Goal: Task Accomplishment & Management: Use online tool/utility

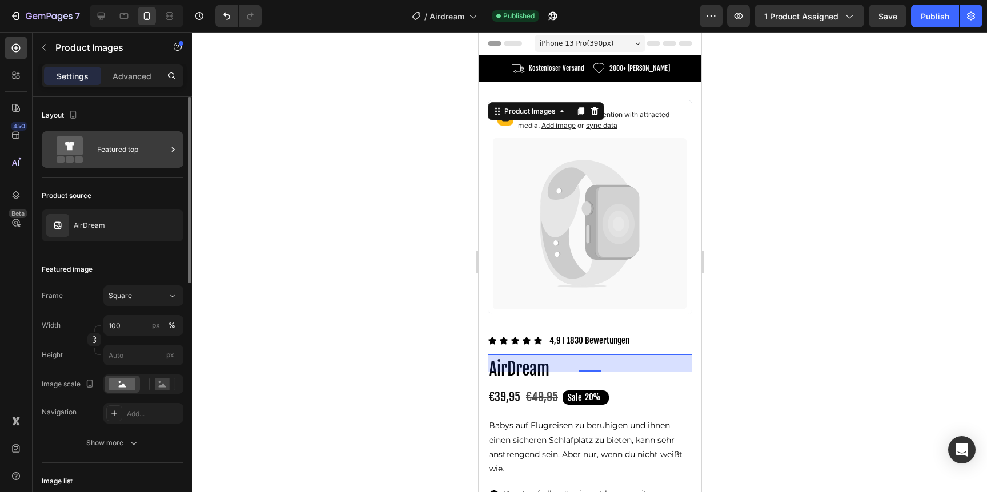
click at [134, 159] on div "Featured top" at bounding box center [132, 149] width 70 height 26
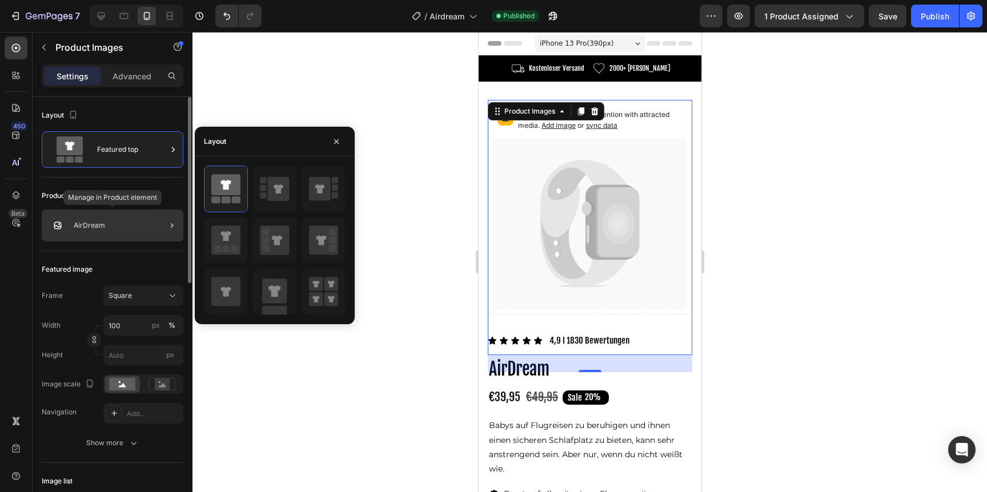
click at [132, 238] on div "AirDream" at bounding box center [113, 226] width 142 height 32
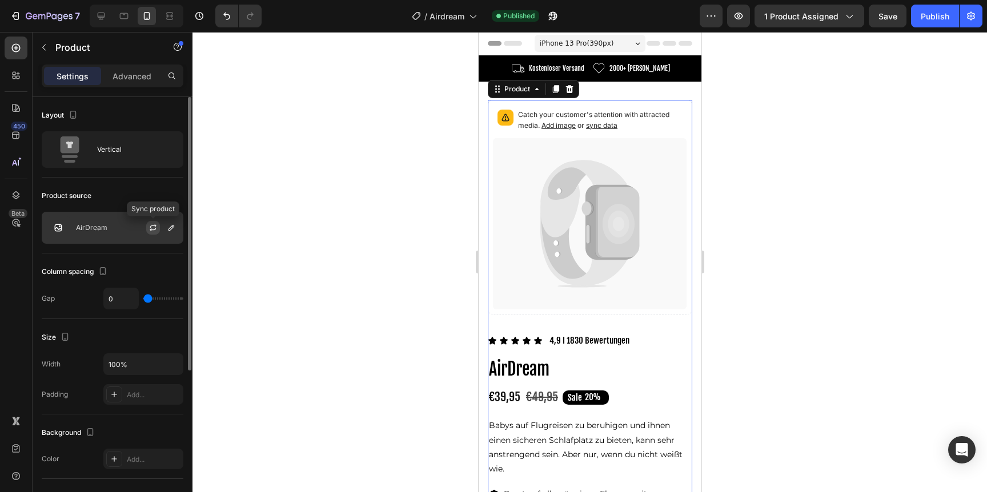
click at [150, 232] on icon "button" at bounding box center [152, 227] width 9 height 9
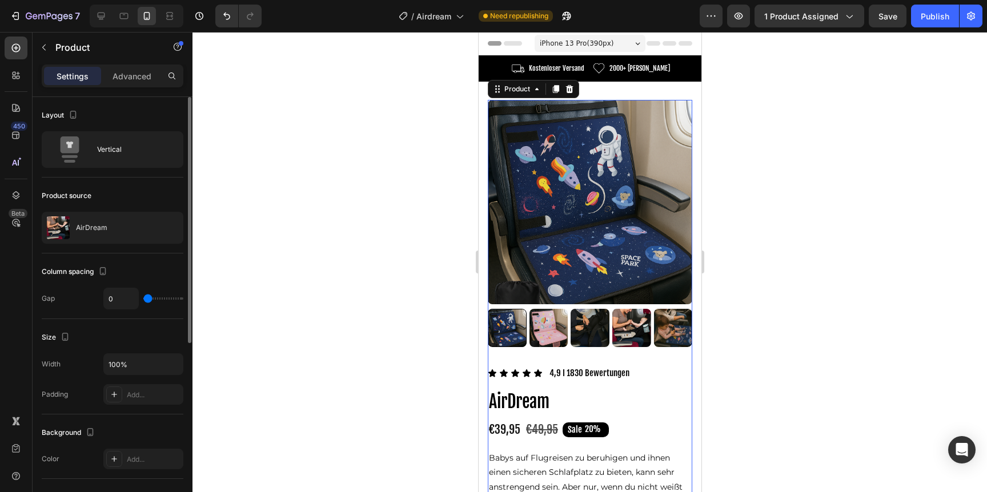
click at [781, 215] on div at bounding box center [589, 262] width 794 height 460
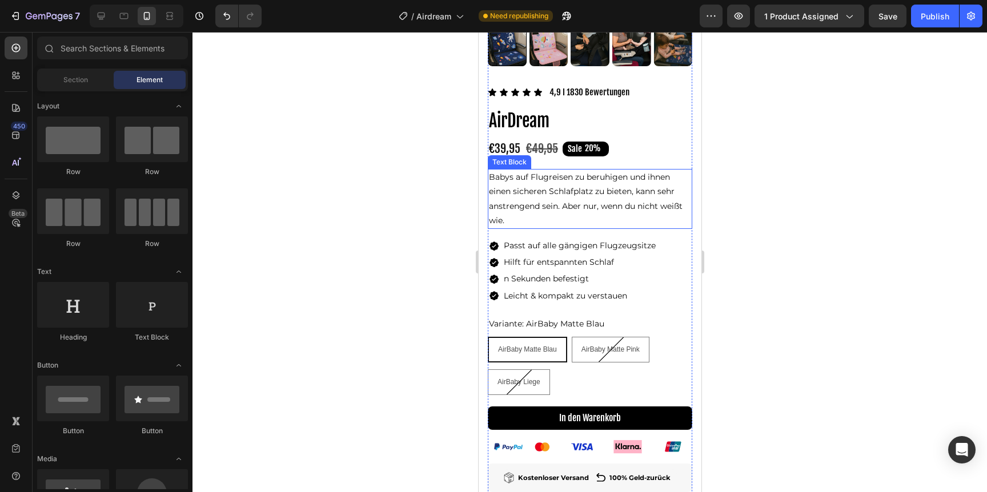
scroll to position [302, 0]
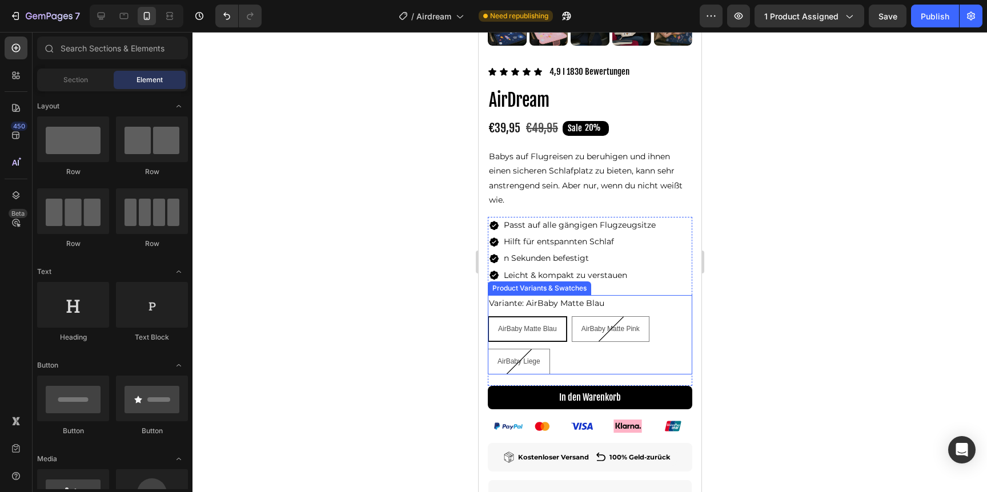
click at [659, 332] on div "AirBaby Matte Blau AirBaby Matte Blau AirBaby Matte Blau AirBaby Matte Pink Air…" at bounding box center [589, 345] width 204 height 58
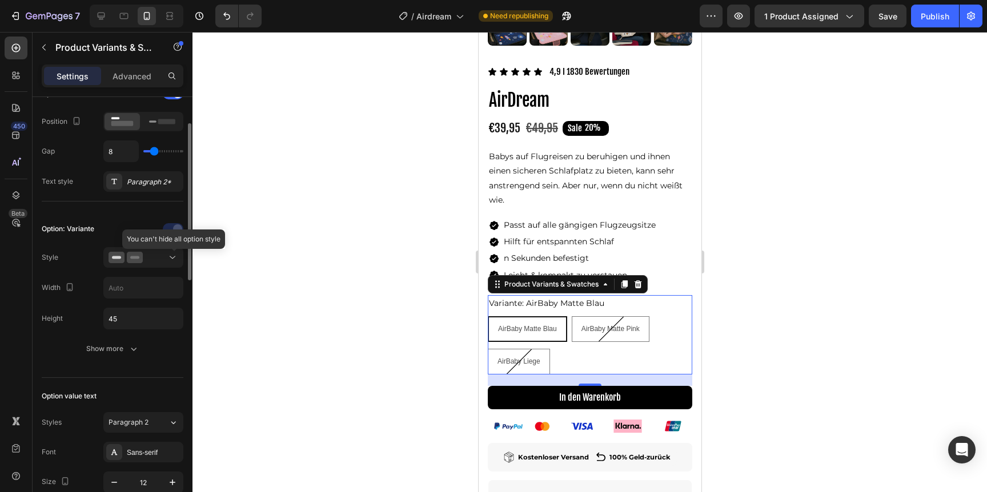
scroll to position [208, 0]
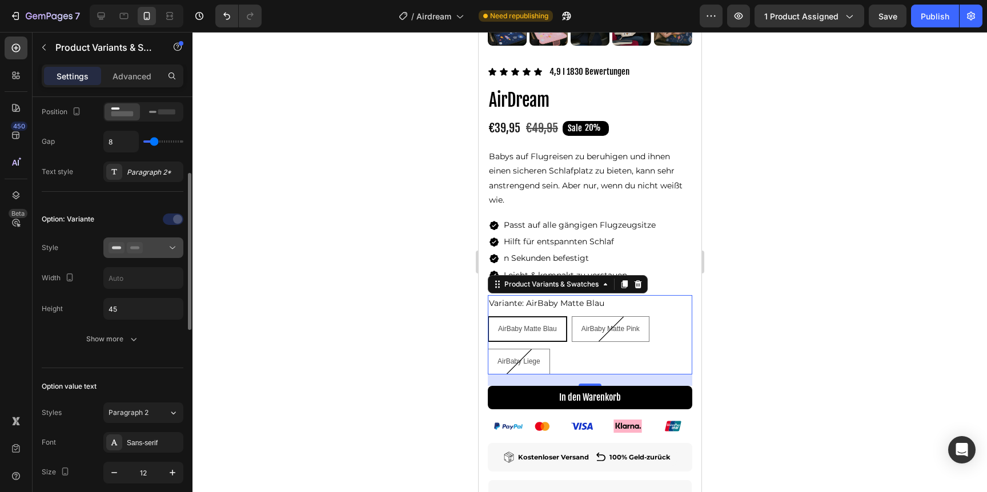
click at [151, 252] on div at bounding box center [144, 247] width 70 height 11
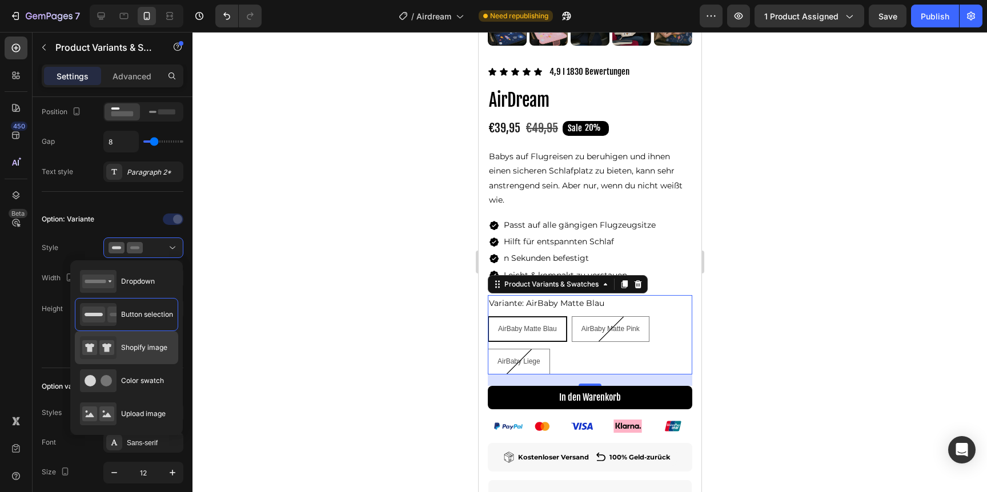
click at [154, 348] on span "Shopify image" at bounding box center [144, 348] width 46 height 10
type input "64"
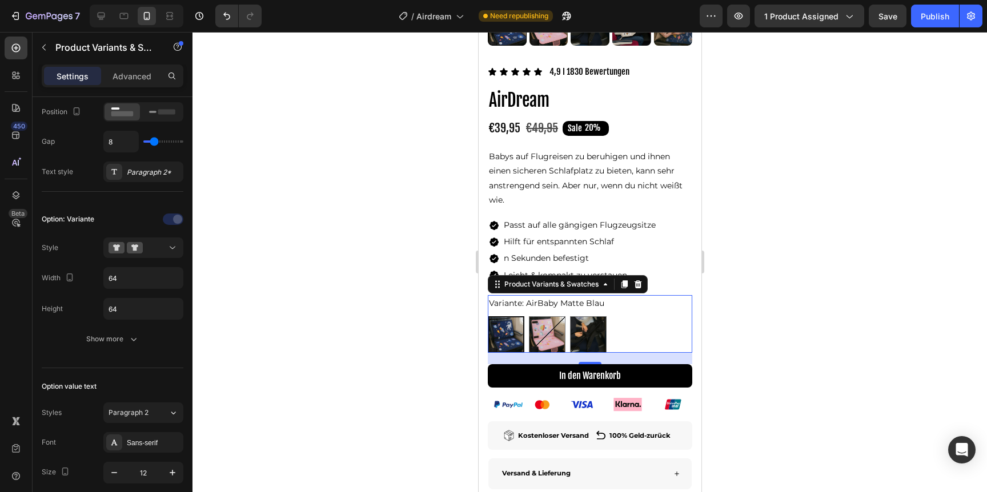
click at [737, 211] on div at bounding box center [589, 262] width 794 height 460
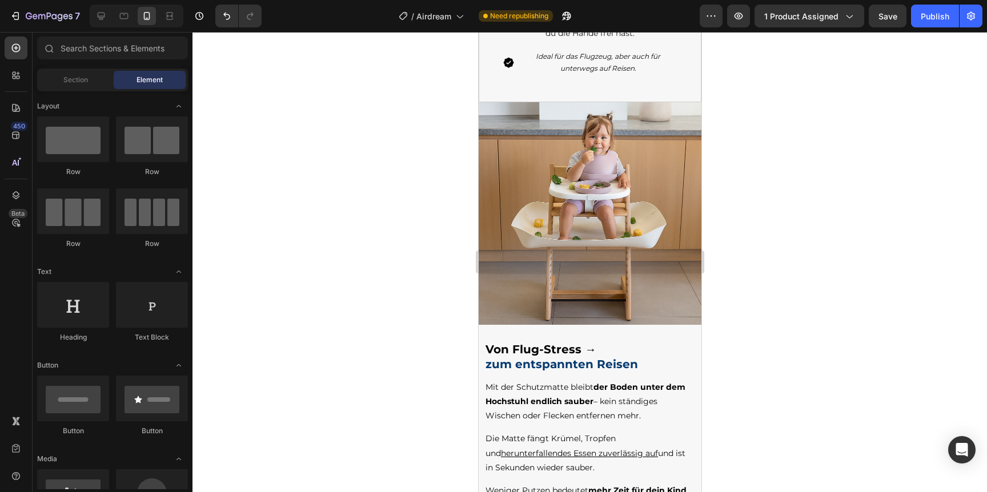
scroll to position [1165, 0]
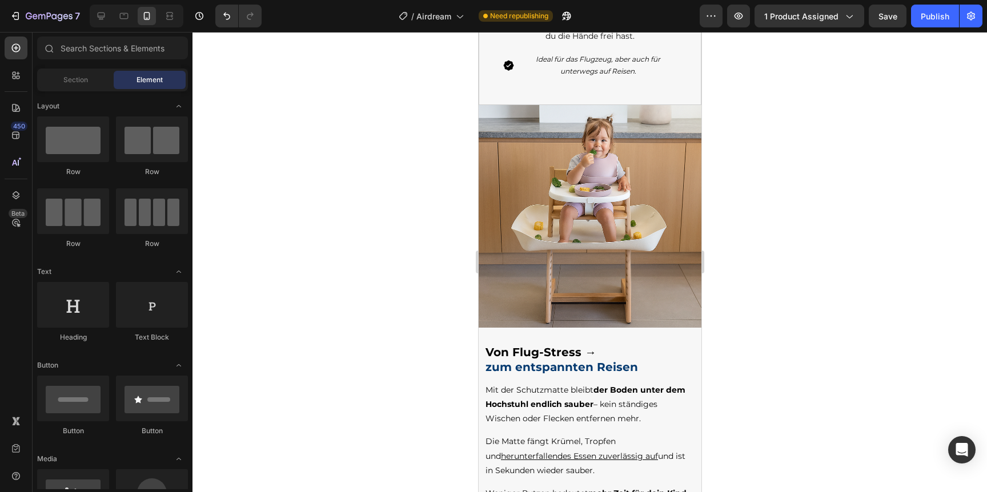
click at [619, 261] on img at bounding box center [589, 216] width 223 height 223
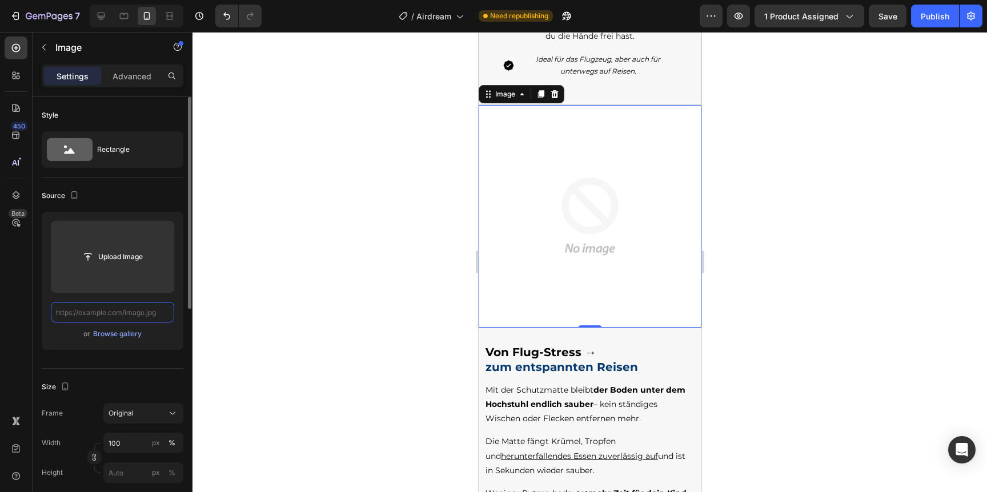
scroll to position [0, 0]
paste input "[URL][DOMAIN_NAME]"
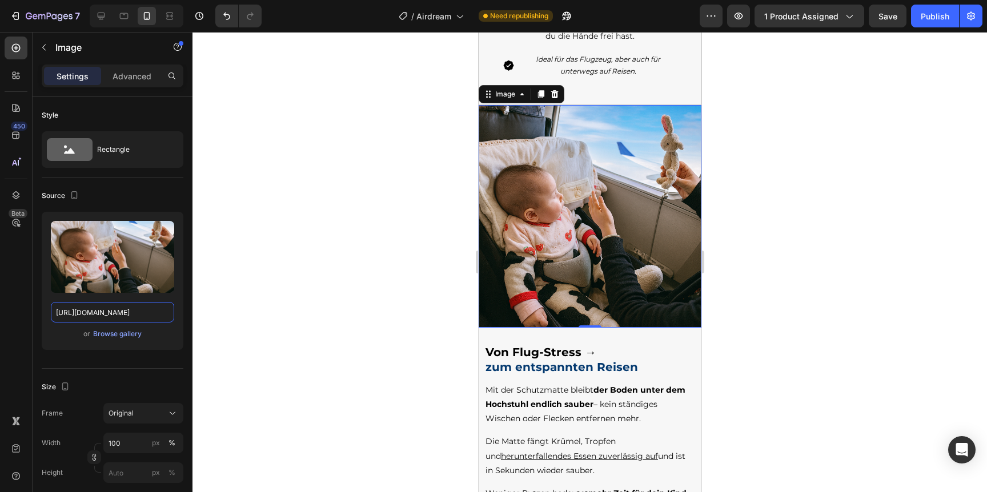
type input "[URL][DOMAIN_NAME]"
click at [401, 284] on div at bounding box center [589, 262] width 794 height 460
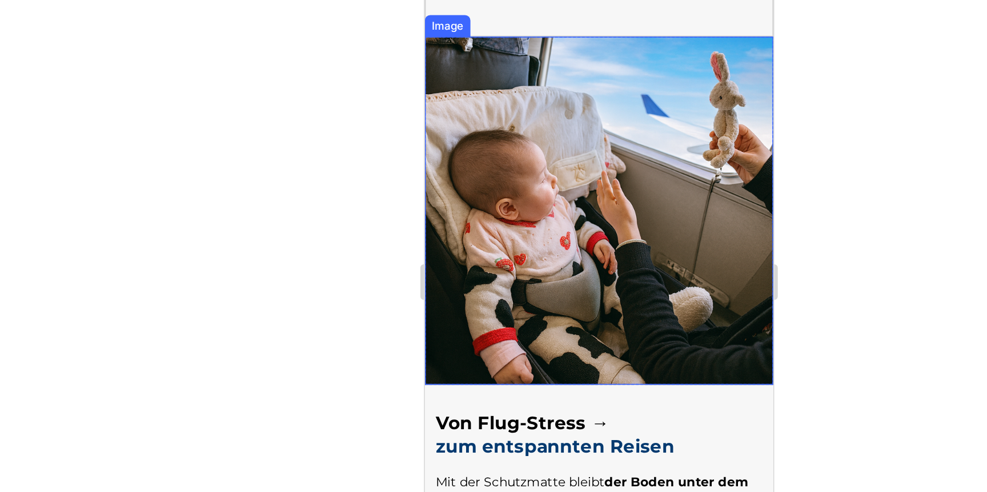
click at [500, 105] on img at bounding box center [535, 106] width 223 height 223
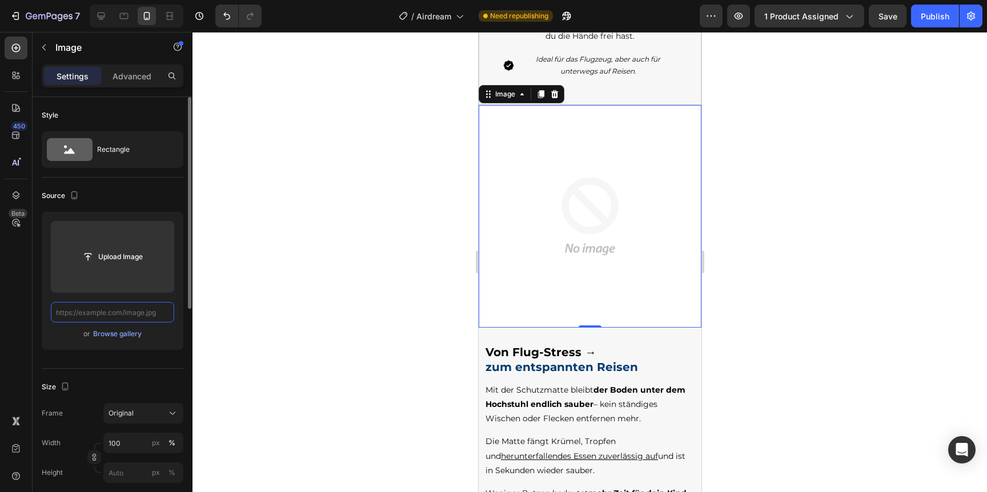
paste input "[URL][DOMAIN_NAME]"
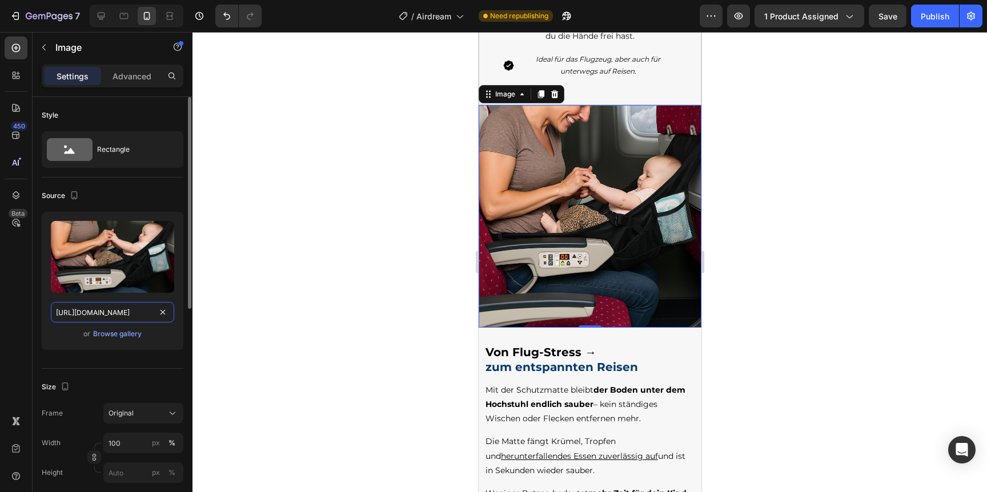
paste input "1_20_54.png?v=1756240273"
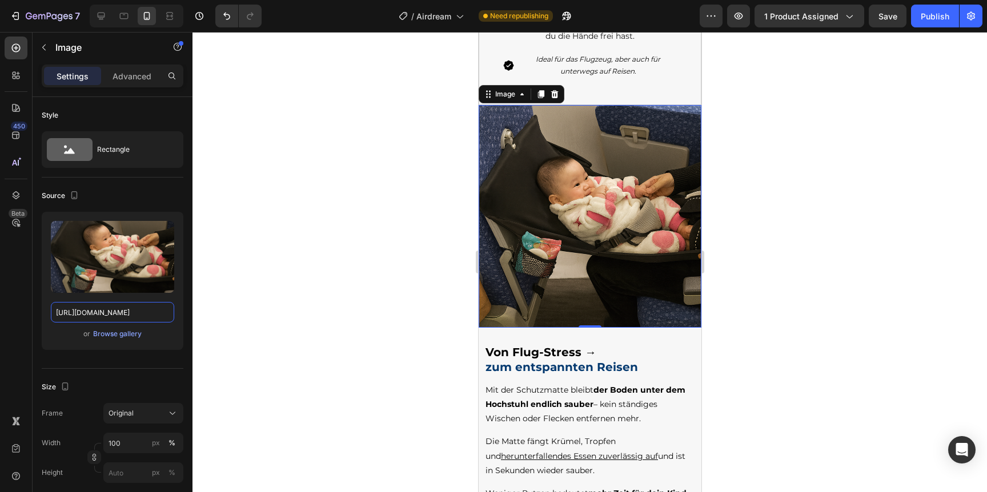
paste input "0_36_2"
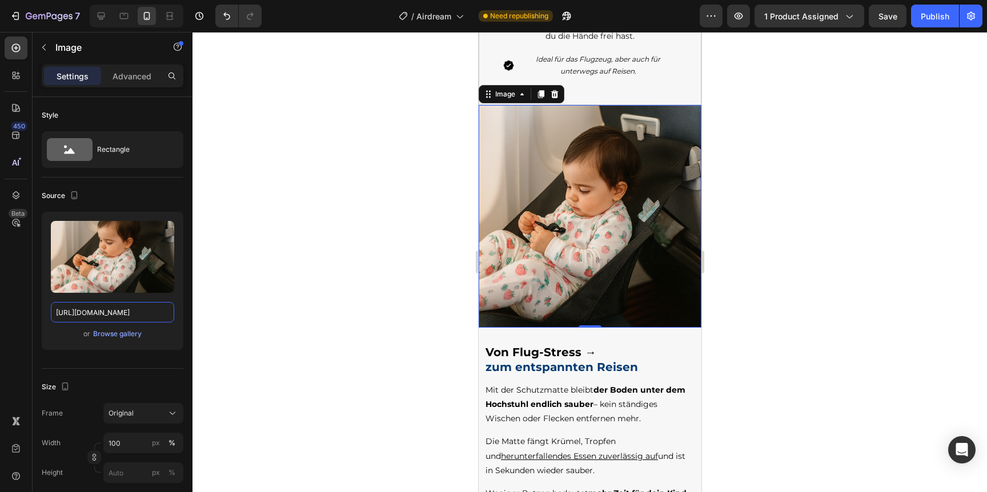
type input "[URL][DOMAIN_NAME]"
click at [370, 243] on div at bounding box center [589, 262] width 794 height 460
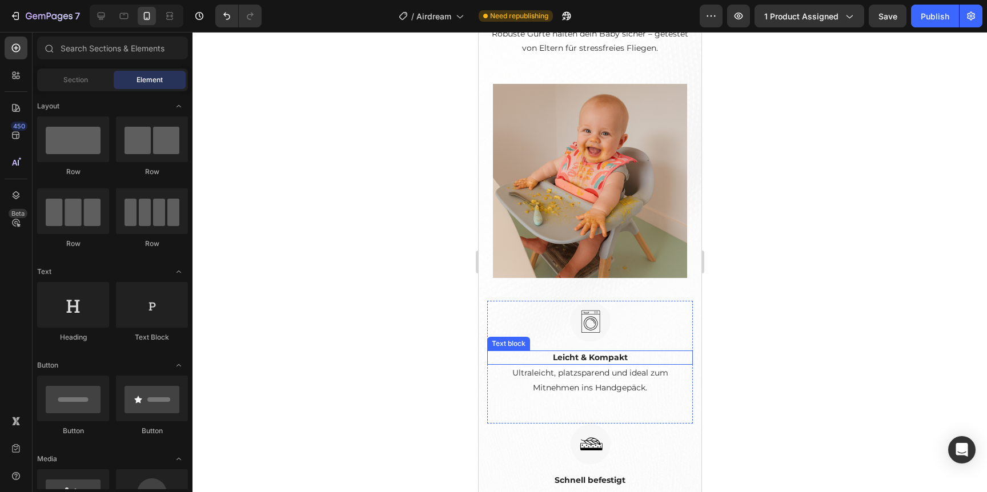
scroll to position [1842, 0]
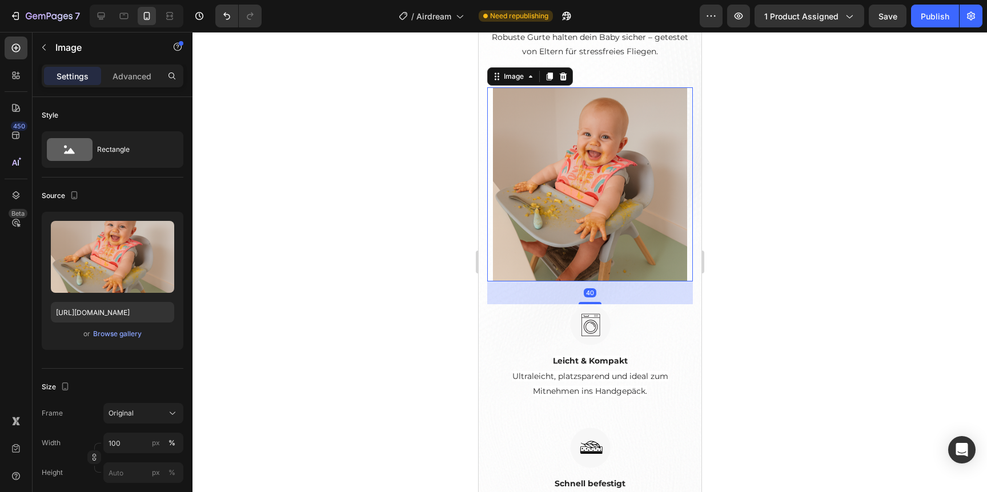
click at [587, 282] on img at bounding box center [589, 184] width 194 height 194
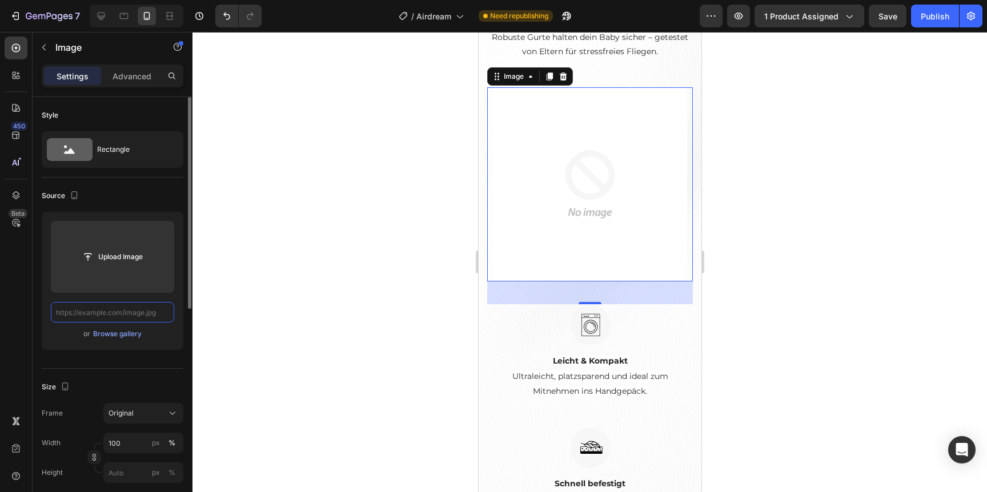
paste input "[URL][DOMAIN_NAME]"
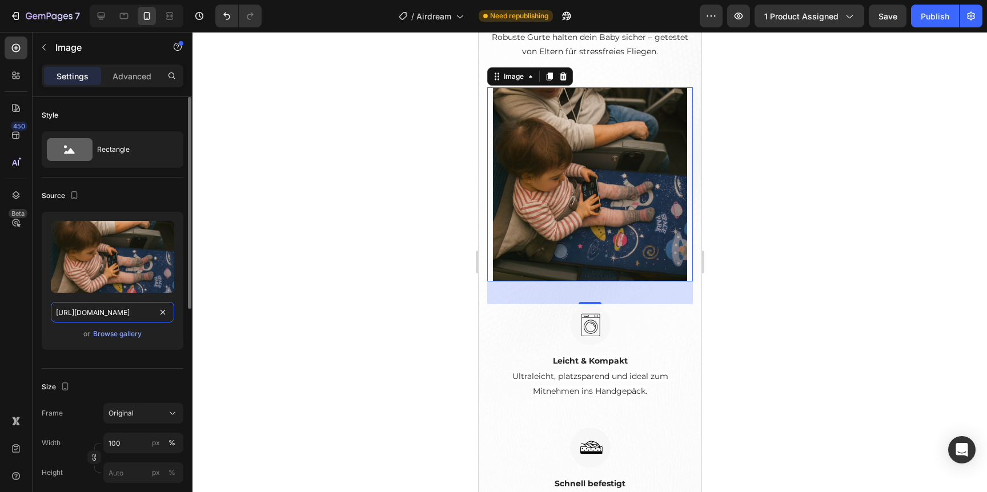
type input "[URL][DOMAIN_NAME]"
click at [248, 282] on div at bounding box center [589, 262] width 794 height 460
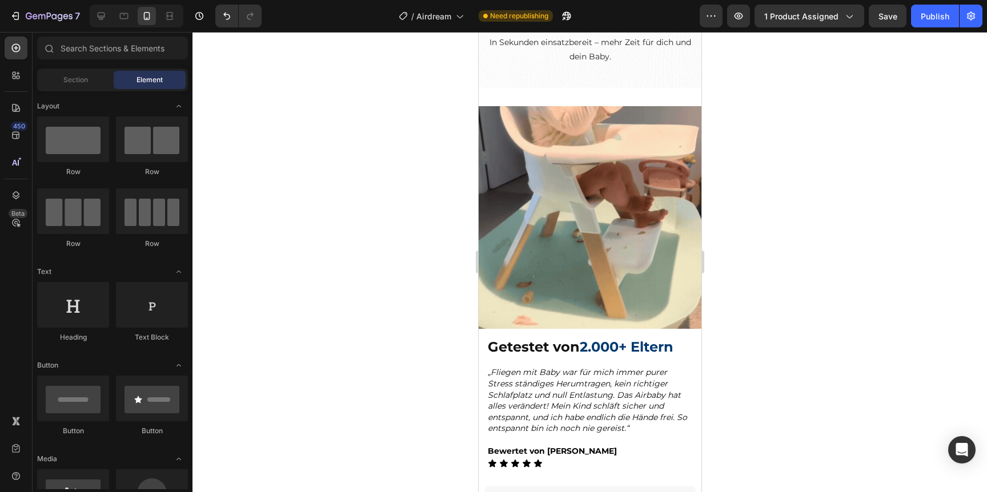
scroll to position [2384, 0]
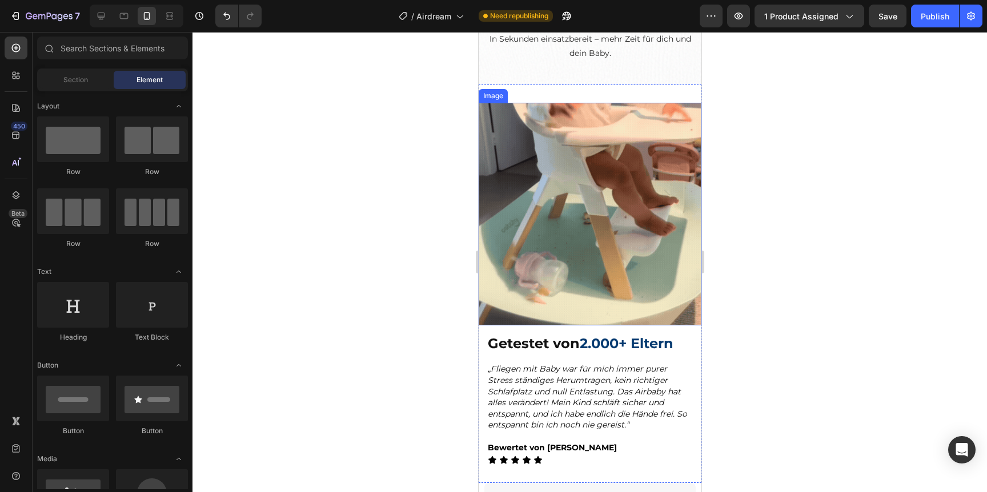
click at [539, 279] on img at bounding box center [589, 214] width 223 height 223
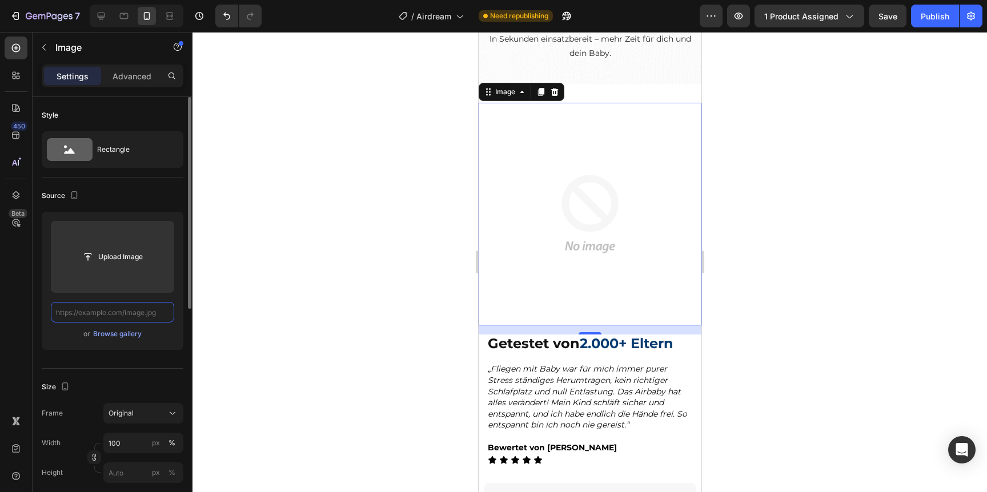
scroll to position [0, 0]
paste input "[URL][DOMAIN_NAME]"
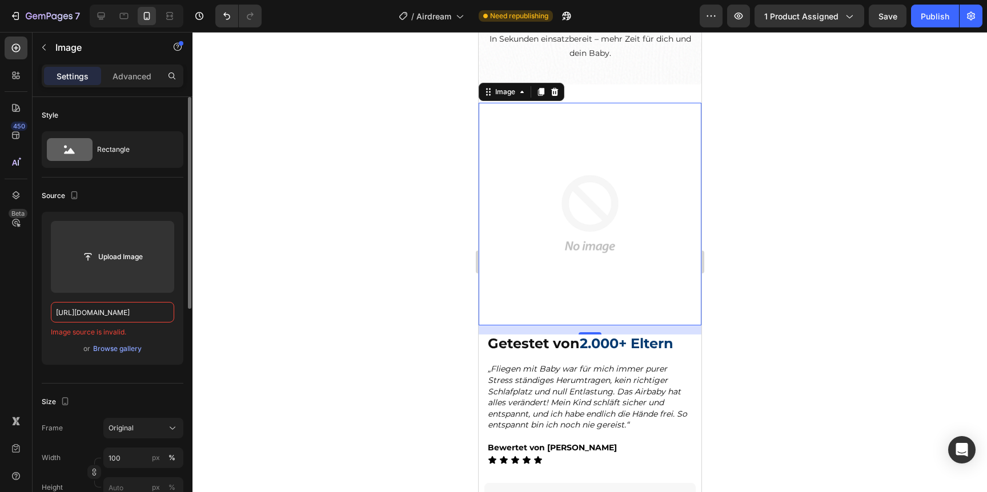
type input "[URL][DOMAIN_NAME]"
paste input "[URL][DOMAIN_NAME]"
type input "[URL][DOMAIN_NAME]"
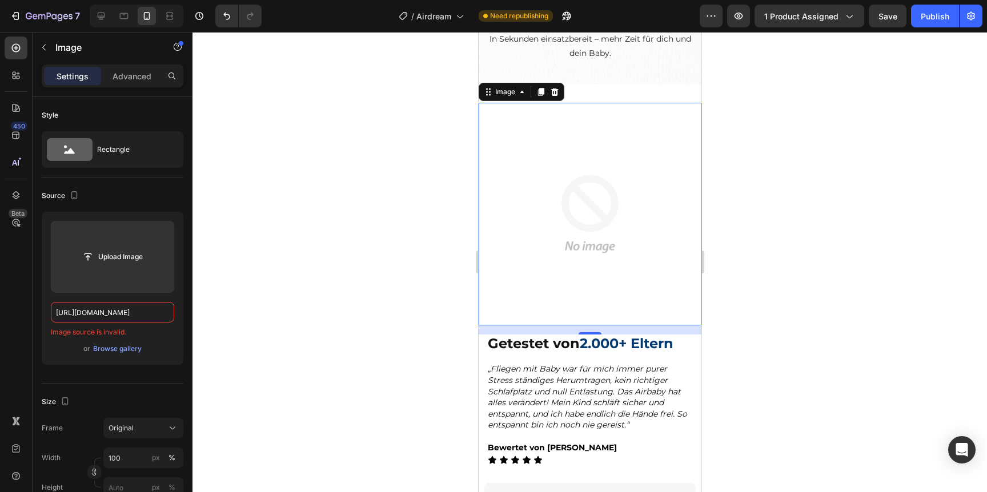
scroll to position [0, 0]
click at [222, 246] on div at bounding box center [589, 262] width 794 height 460
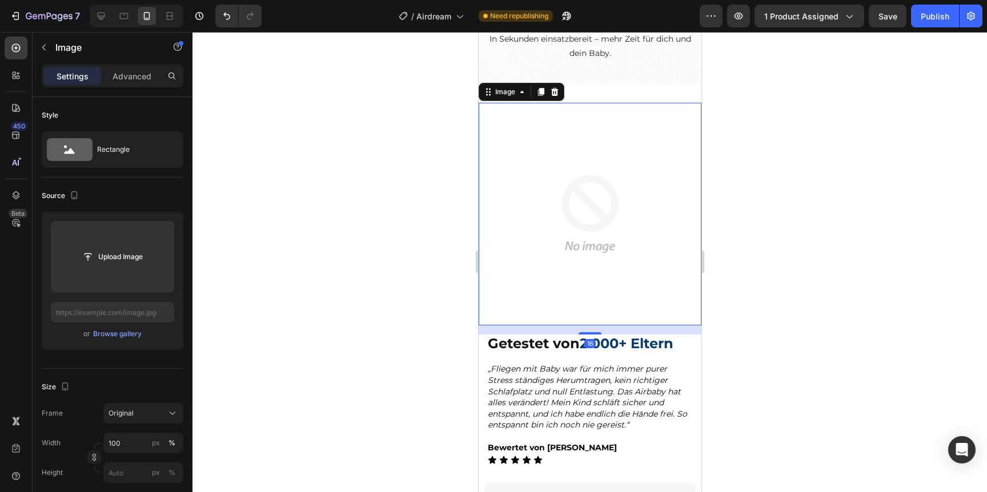
click at [583, 268] on img at bounding box center [589, 214] width 223 height 223
click at [157, 311] on input "text" at bounding box center [112, 312] width 123 height 21
paste input "[URL][DOMAIN_NAME]"
type input "[URL][DOMAIN_NAME]"
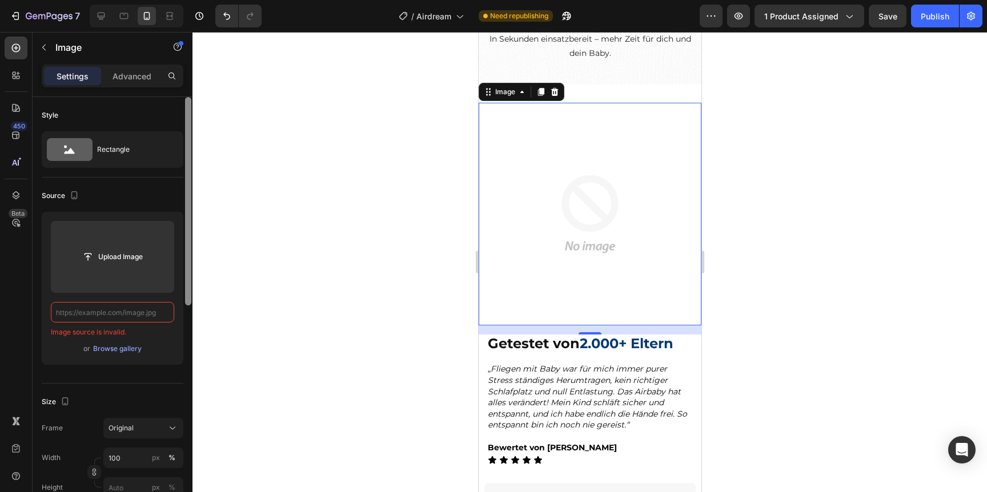
paste input "[URL][DOMAIN_NAME]"
type input "[URL][DOMAIN_NAME]"
click at [162, 307] on input "text" at bounding box center [112, 312] width 123 height 21
paste input "[URL][DOMAIN_NAME]"
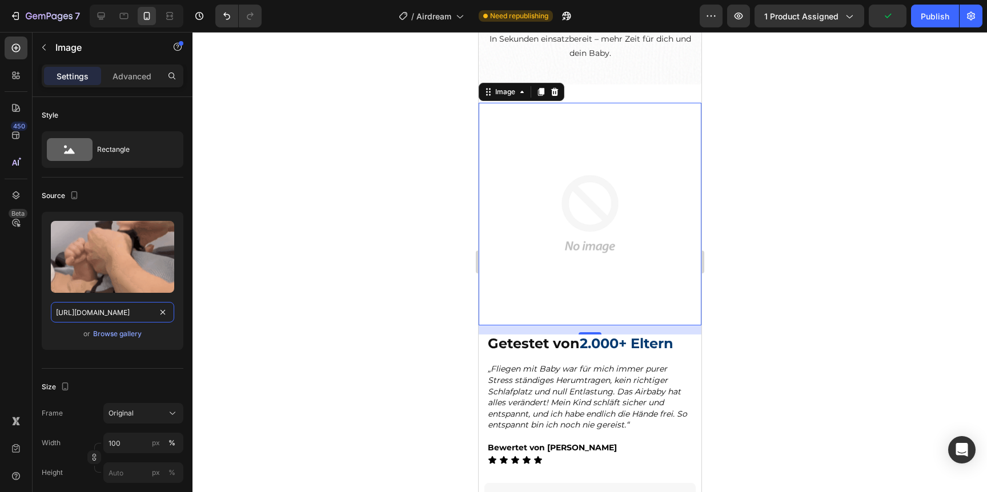
scroll to position [0, 219]
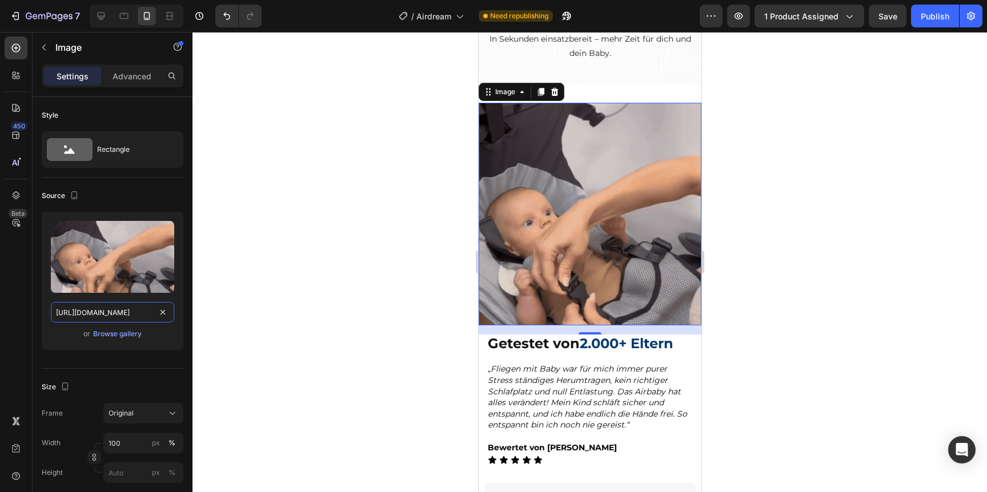
type input "[URL][DOMAIN_NAME]"
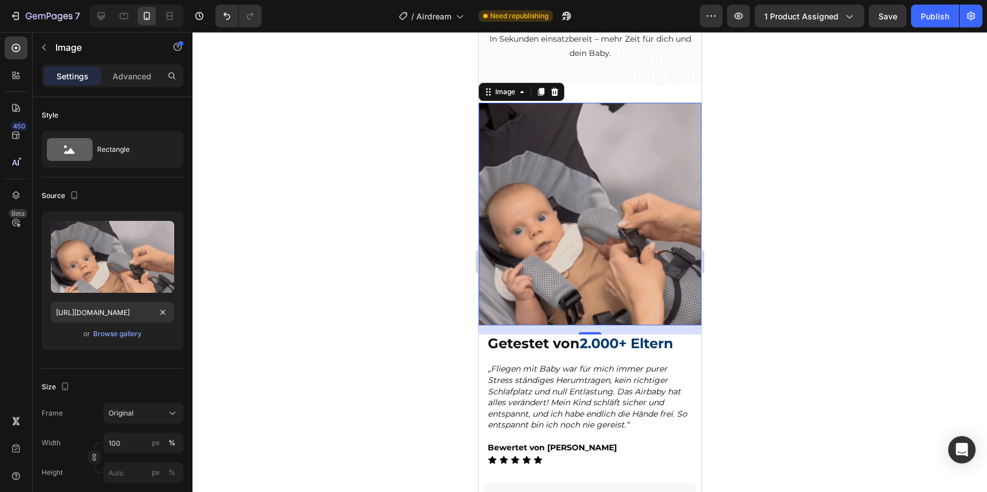
click at [288, 258] on div at bounding box center [589, 262] width 794 height 460
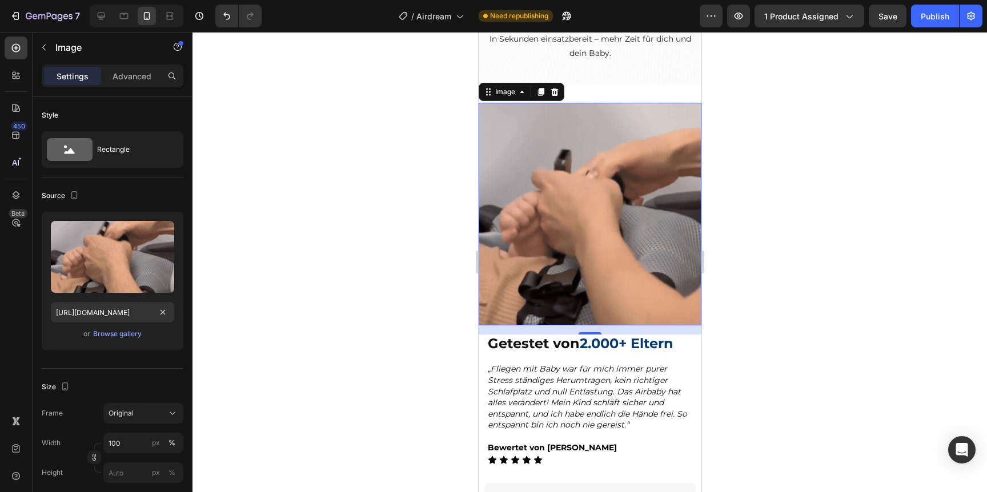
scroll to position [0, 0]
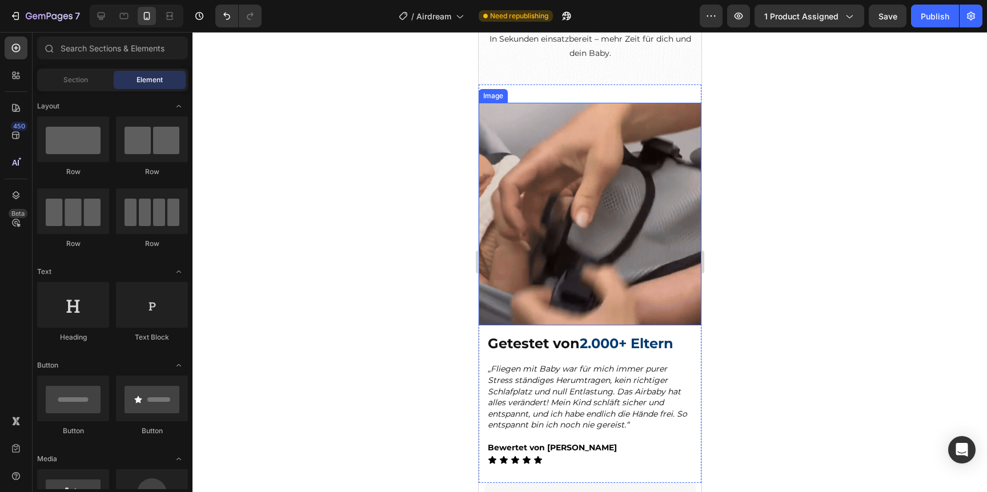
click at [766, 115] on div at bounding box center [589, 262] width 794 height 460
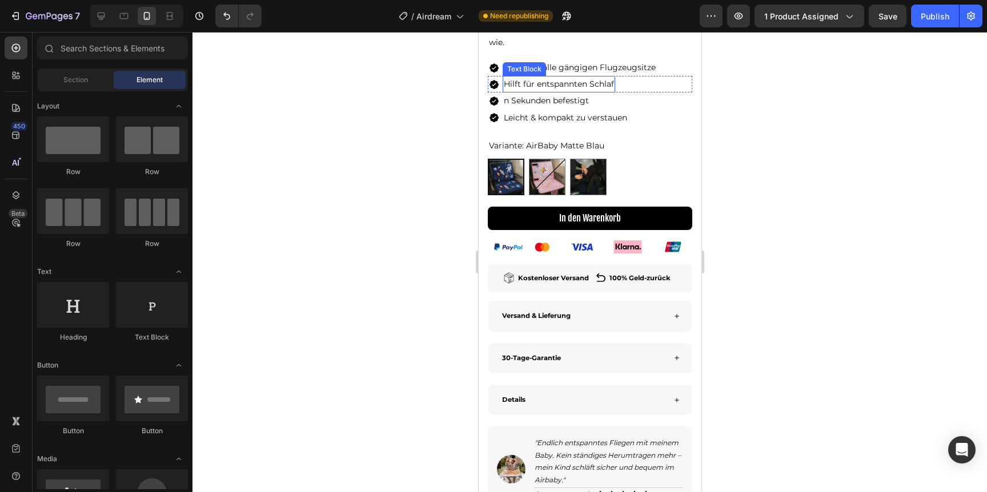
scroll to position [592, 0]
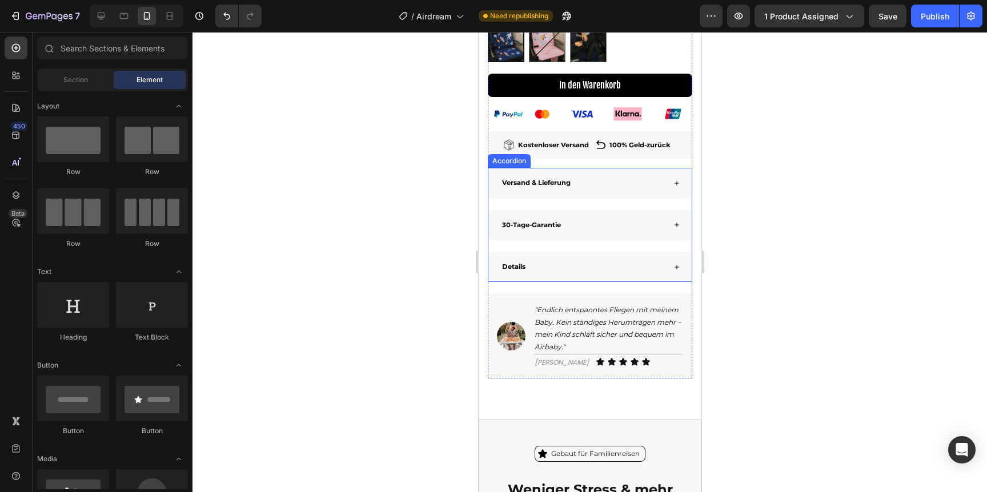
click at [519, 272] on div "Details" at bounding box center [513, 266] width 27 height 13
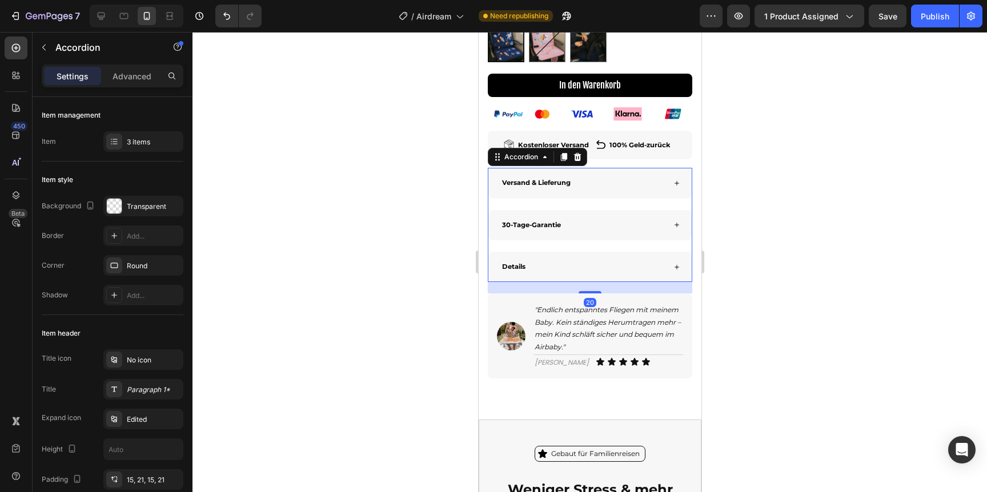
click at [519, 272] on div "Details" at bounding box center [513, 266] width 27 height 13
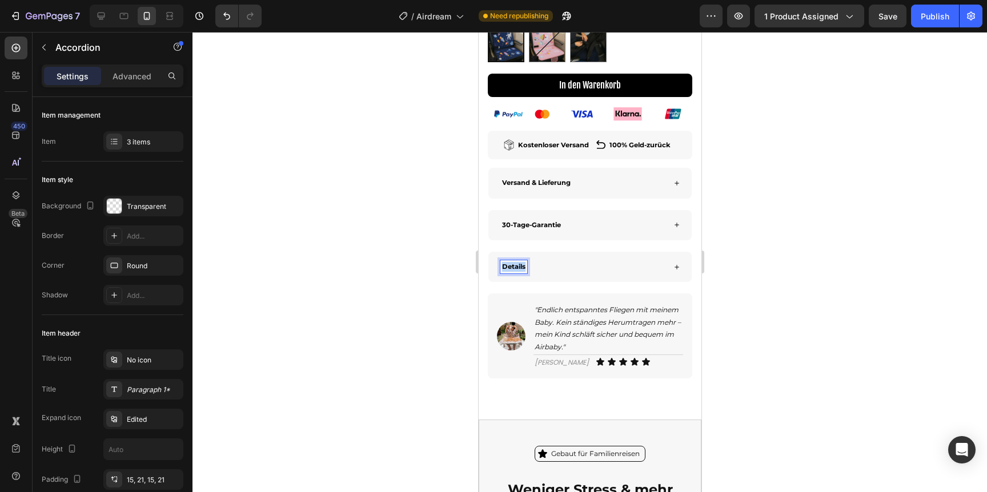
click at [519, 272] on div "Details" at bounding box center [513, 266] width 27 height 13
click at [600, 271] on div "Unterschiede" at bounding box center [582, 266] width 164 height 13
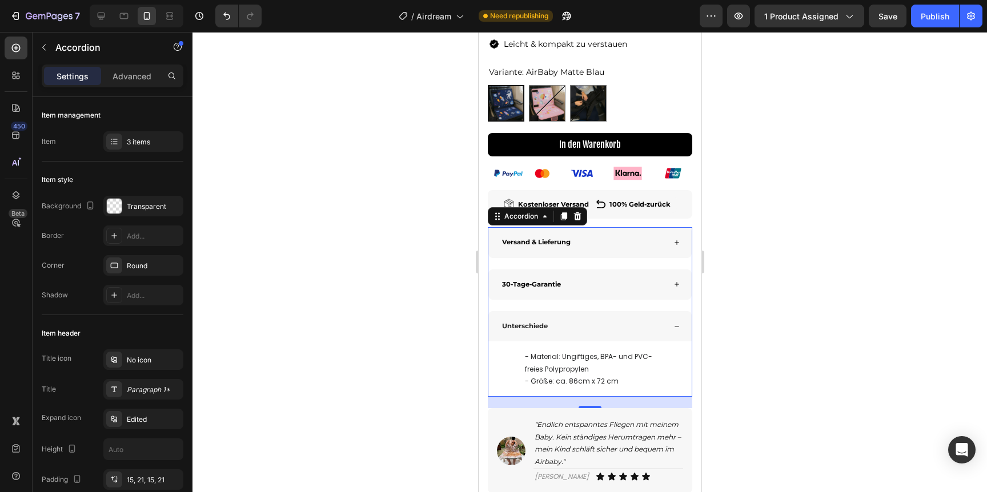
scroll to position [521, 0]
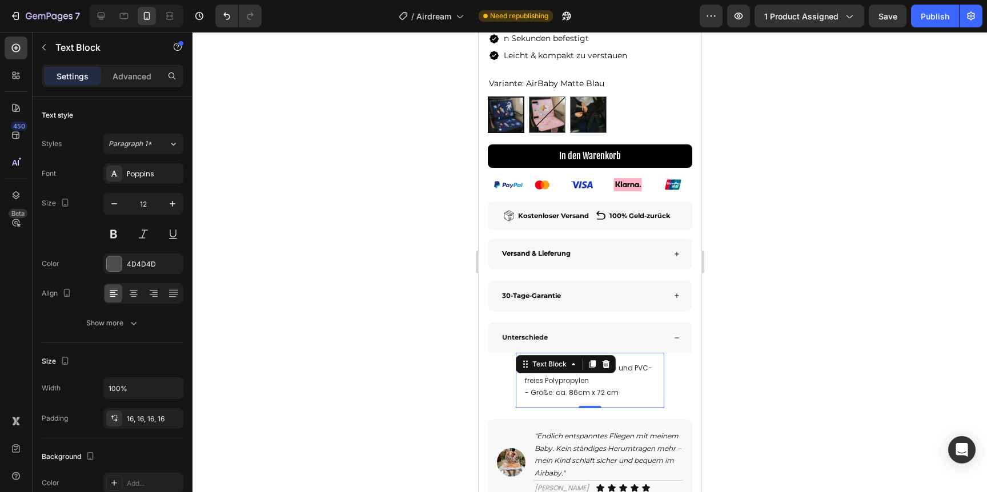
click at [541, 383] on span "- Material: Ungiftiges, BPA- und PVC-freies Polypropylen" at bounding box center [587, 374] width 127 height 22
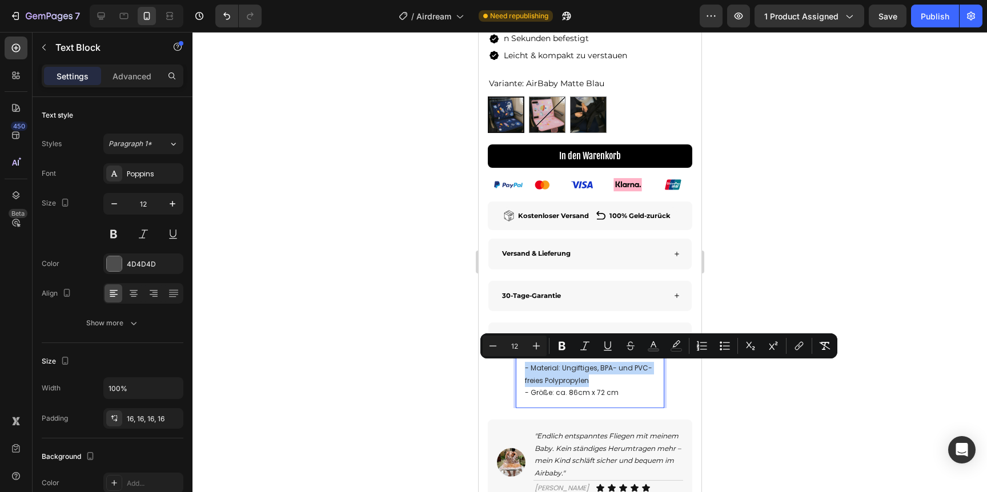
click at [541, 383] on span "- Material: Ungiftiges, BPA- und PVC-freies Polypropylen" at bounding box center [587, 374] width 127 height 22
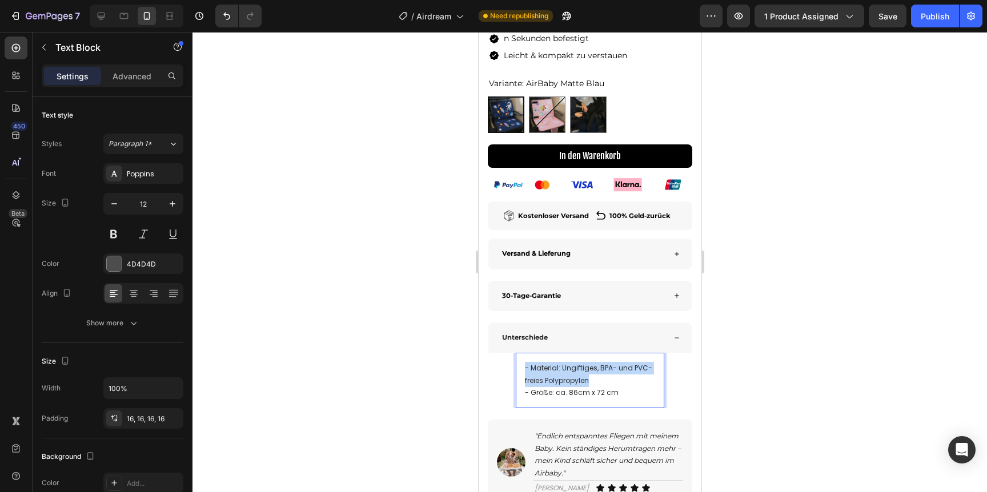
click at [541, 383] on span "- Material: Ungiftiges, BPA- und PVC-freies Polypropylen" at bounding box center [587, 374] width 127 height 22
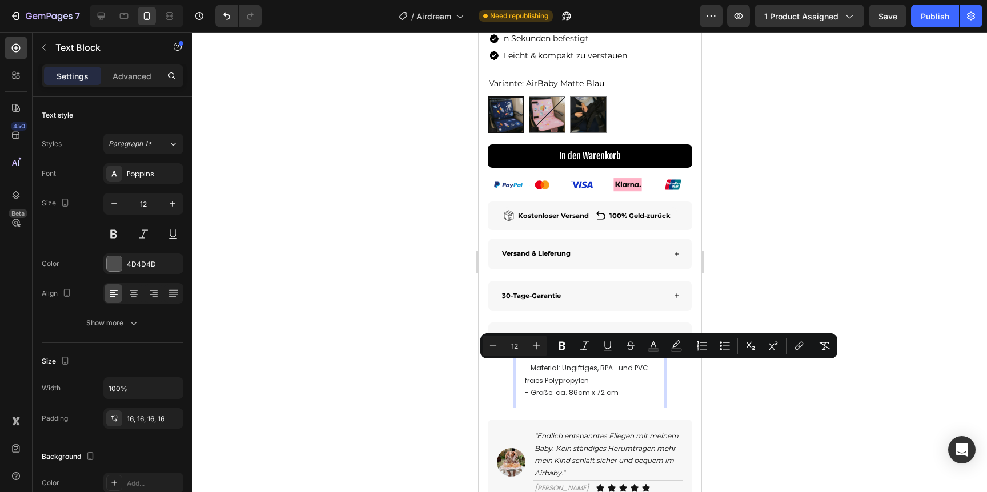
click at [619, 395] on p "- Größe: ca. 86cm x 72 cm" at bounding box center [589, 393] width 130 height 13
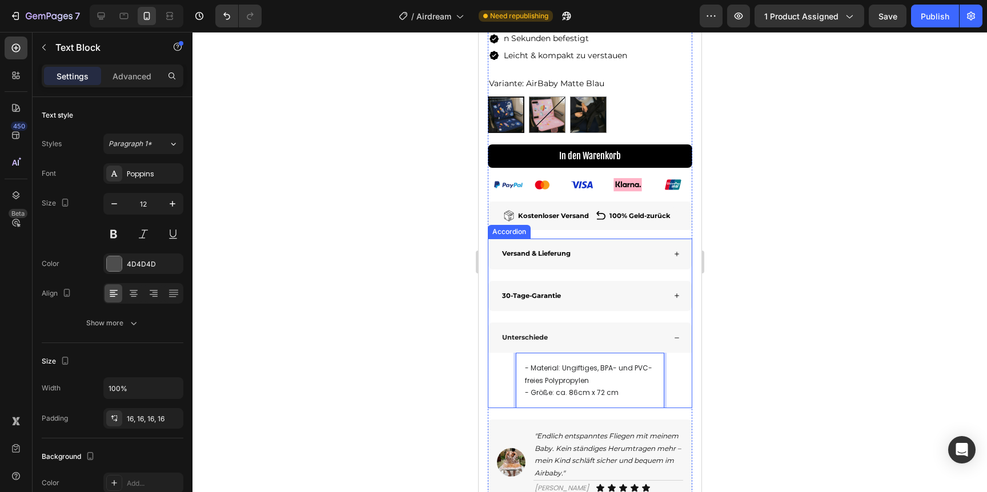
drag, startPoint x: 619, startPoint y: 395, endPoint x: 488, endPoint y: 343, distance: 141.3
click at [488, 343] on div "Unterschiede - Material: Ungiftiges, BPA- und PVC-freies Polypropylen - Größe: …" at bounding box center [589, 366] width 203 height 86
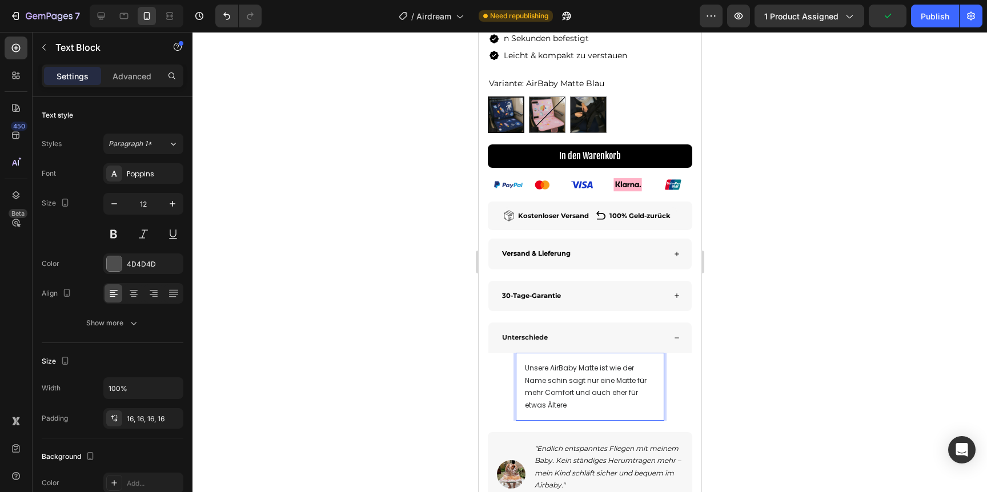
click at [578, 409] on p "Unsere AirBaby Matte ist wie der Name schin sagt nur eine Matte für mehr Comfor…" at bounding box center [589, 386] width 130 height 49
click at [562, 382] on span "Unsere AirBaby Matte ist wie der Name schin sagt nur eine Matte für mehr Comfor…" at bounding box center [585, 386] width 122 height 47
click at [629, 403] on p "Unsere AirBaby Matte ist wie der Name schon sagt nur eine Matte für mehr Comfor…" at bounding box center [589, 386] width 130 height 49
click at [586, 125] on img at bounding box center [587, 114] width 35 height 35
click at [569, 97] on input "AirBaby Liege AirBaby Liege" at bounding box center [569, 96] width 1 height 1
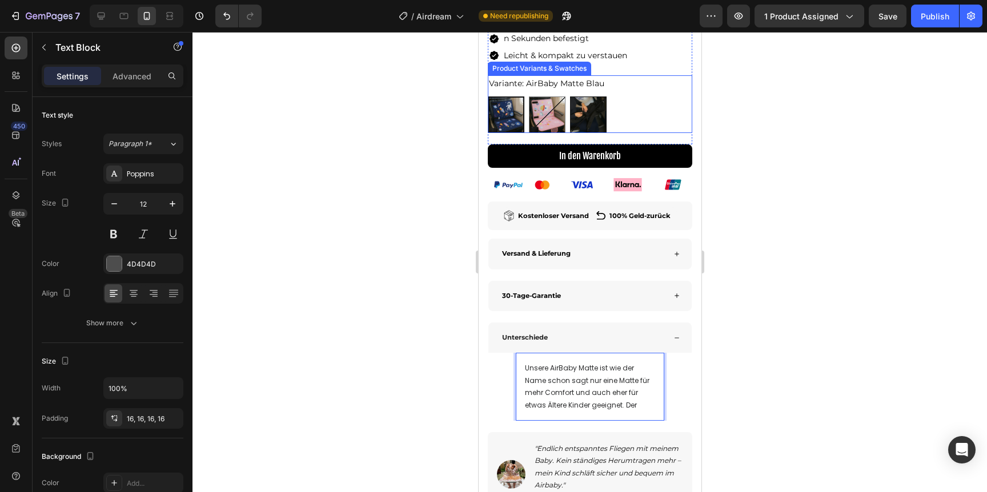
radio input "true"
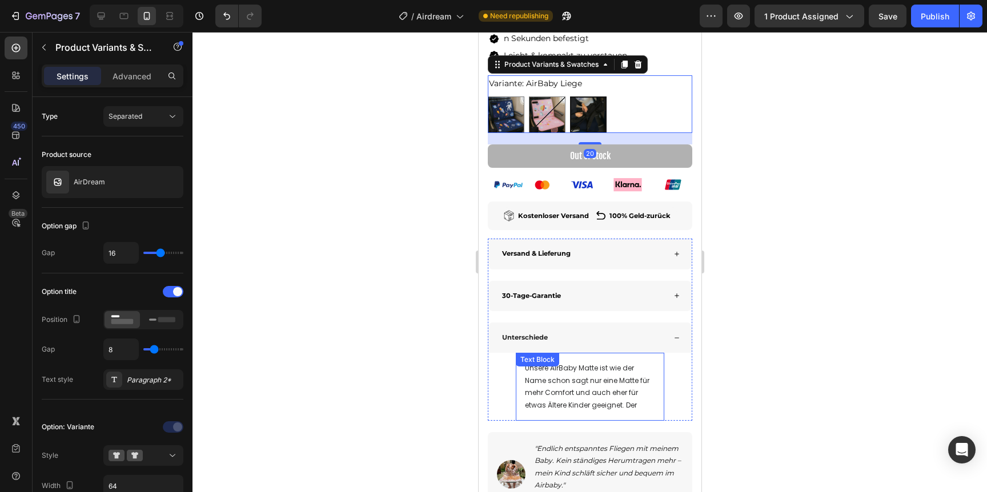
click at [635, 407] on span "Unsere AirBaby Matte ist wie der Name schon sagt nur eine Matte für mehr Comfor…" at bounding box center [586, 386] width 125 height 47
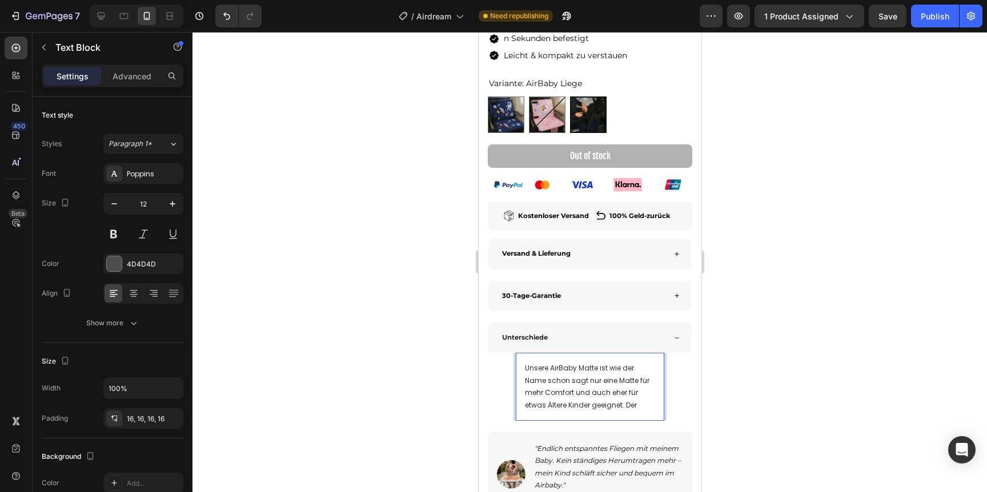
click at [639, 405] on p "Unsere AirBaby Matte ist wie der Name schon sagt nur eine Matte für mehr Comfor…" at bounding box center [589, 386] width 130 height 49
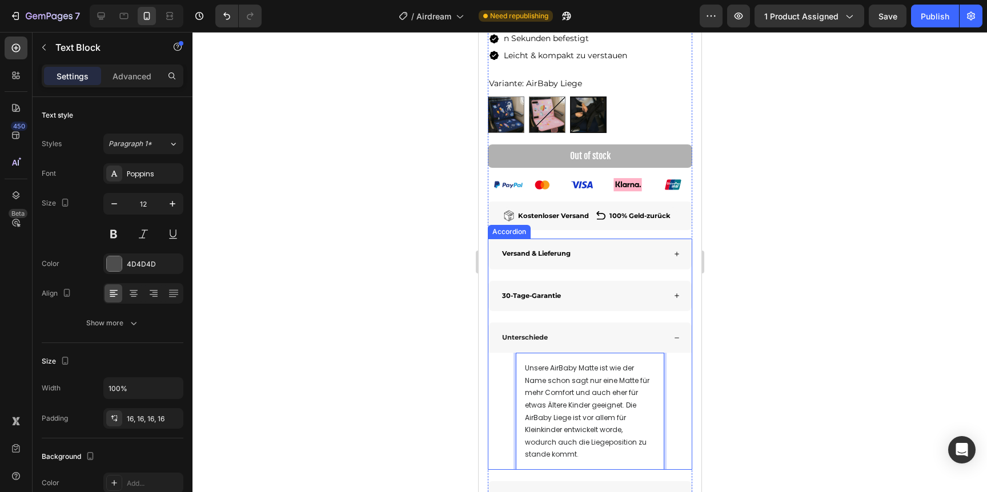
click at [647, 337] on div "Unterschiede" at bounding box center [582, 337] width 164 height 13
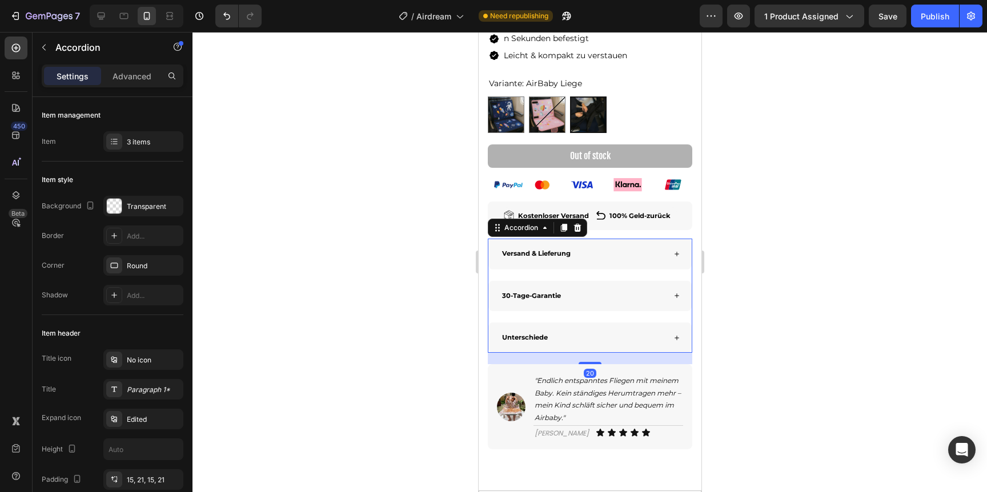
click at [785, 330] on div at bounding box center [589, 262] width 794 height 460
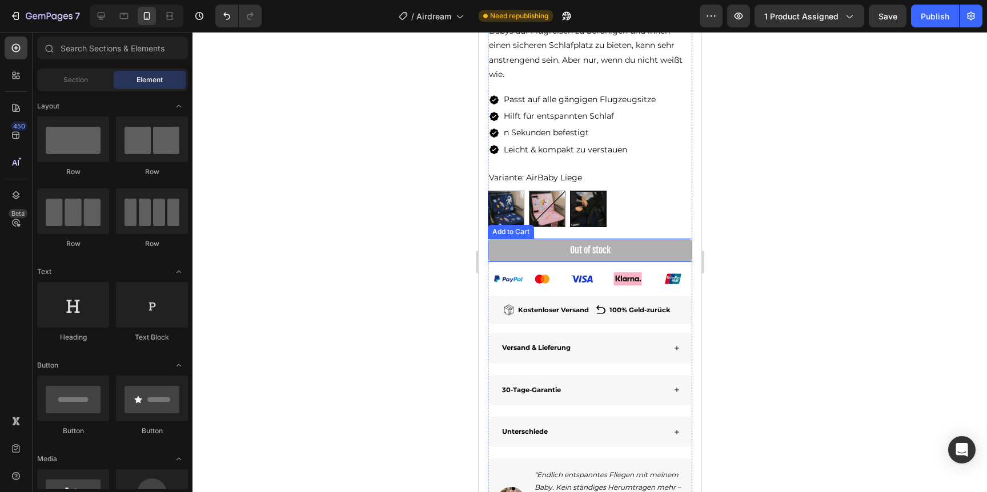
scroll to position [370, 0]
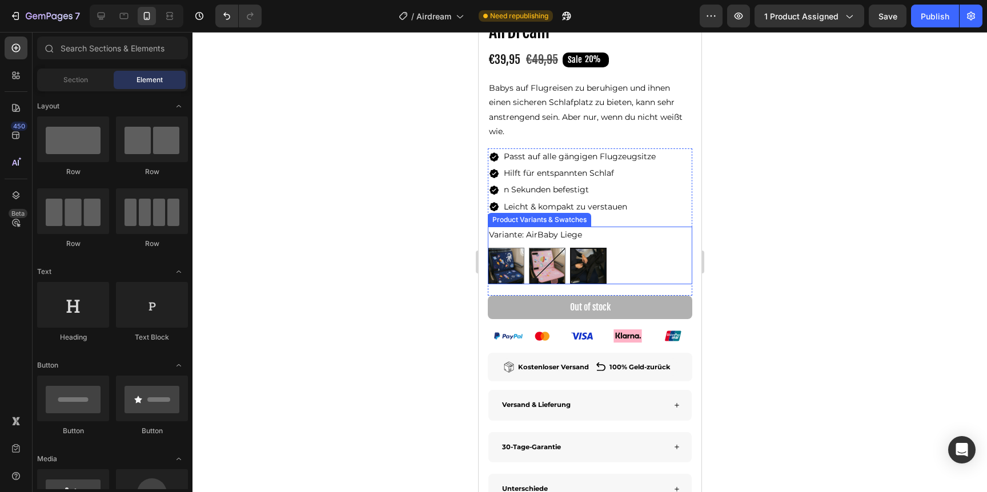
click at [581, 257] on img at bounding box center [588, 266] width 34 height 34
click at [569, 248] on input "AirBaby Liege AirBaby Liege" at bounding box center [569, 247] width 1 height 1
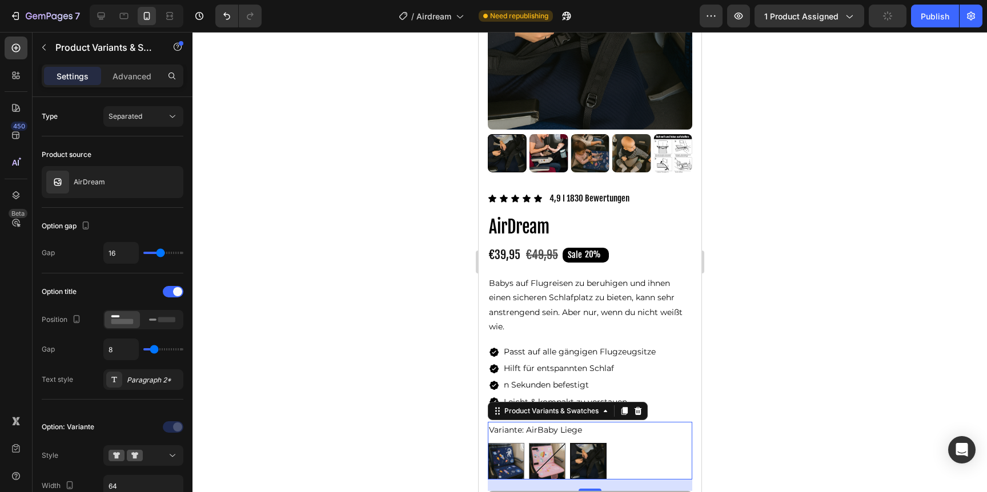
scroll to position [146, 0]
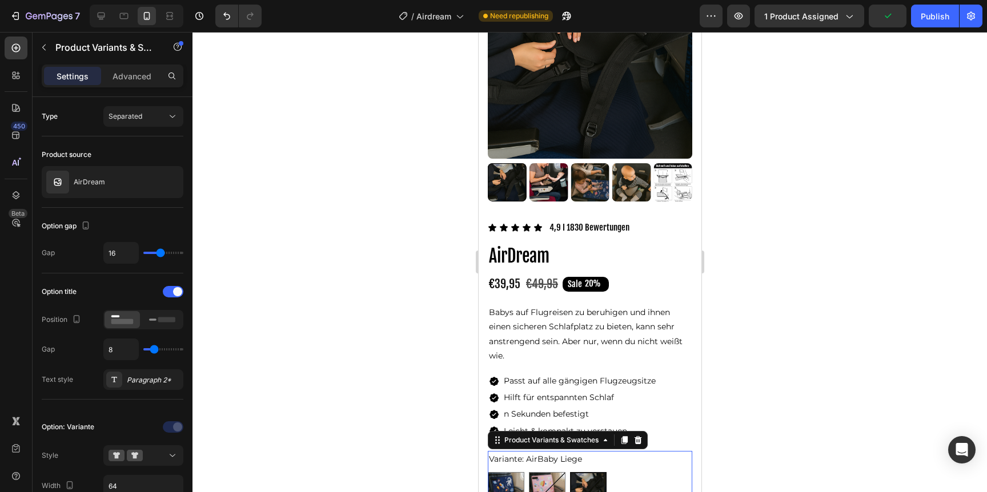
click at [784, 226] on div at bounding box center [589, 262] width 794 height 460
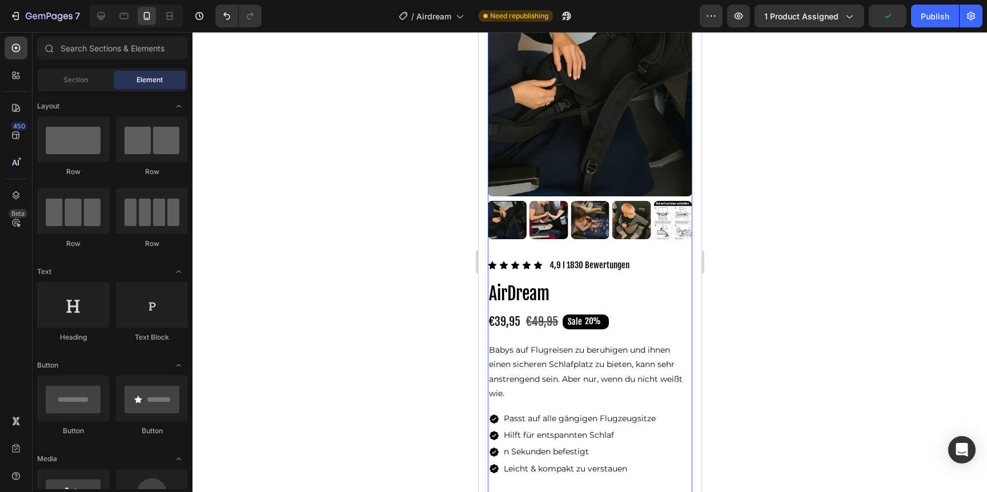
scroll to position [6, 0]
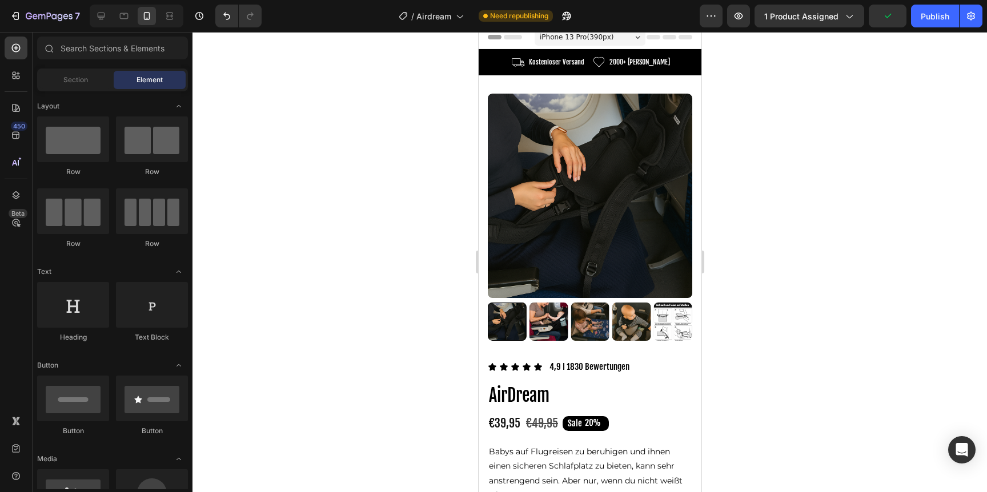
click at [737, 194] on div at bounding box center [589, 262] width 794 height 460
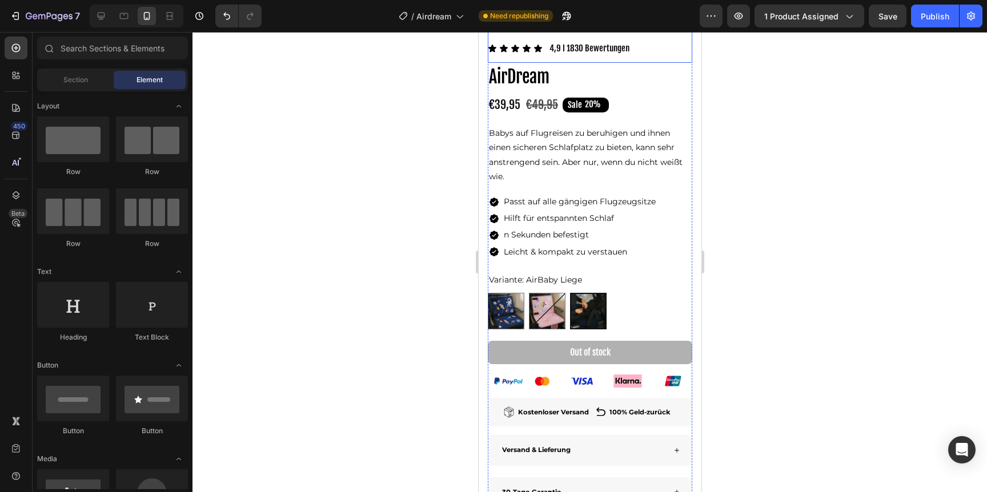
scroll to position [366, 0]
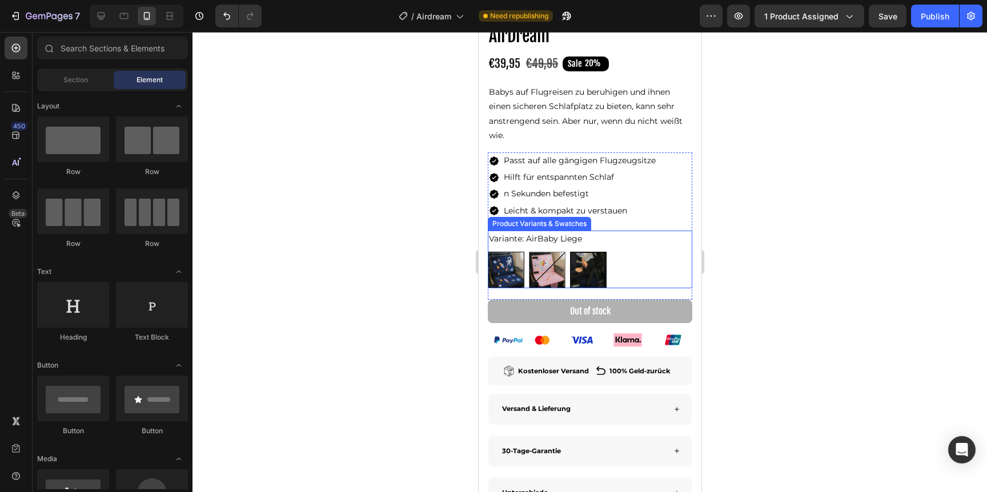
click at [504, 274] on img at bounding box center [505, 269] width 35 height 35
click at [487, 252] on input "AirBaby Matte Blau AirBaby Matte Blau" at bounding box center [487, 251] width 1 height 1
radio input "true"
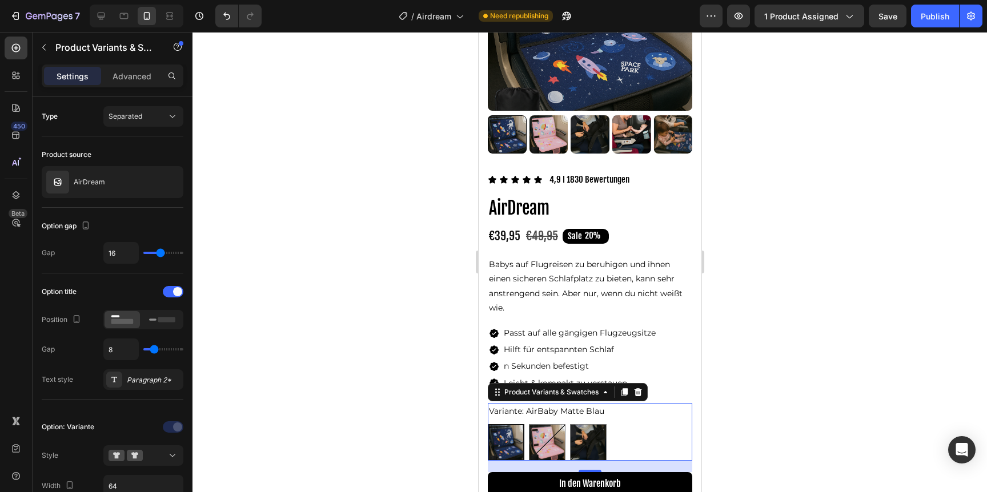
scroll to position [219, 0]
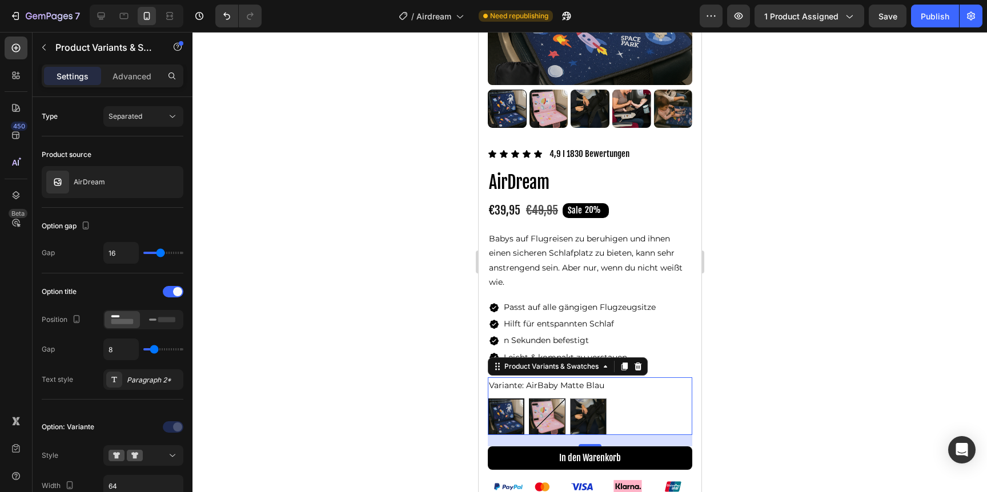
click at [543, 419] on img at bounding box center [546, 416] width 35 height 35
click at [528, 399] on input "AirBaby Matte Pink AirBaby Matte Pink" at bounding box center [528, 398] width 1 height 1
radio input "true"
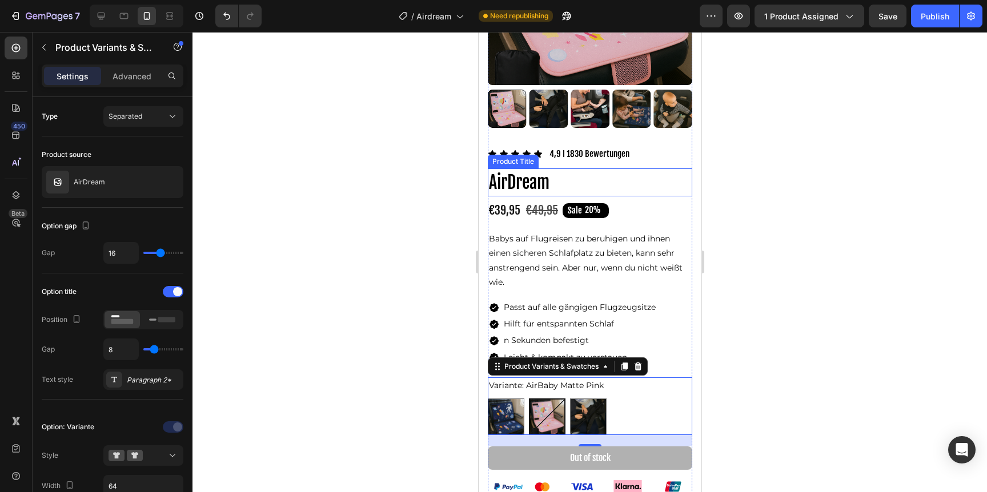
scroll to position [93, 0]
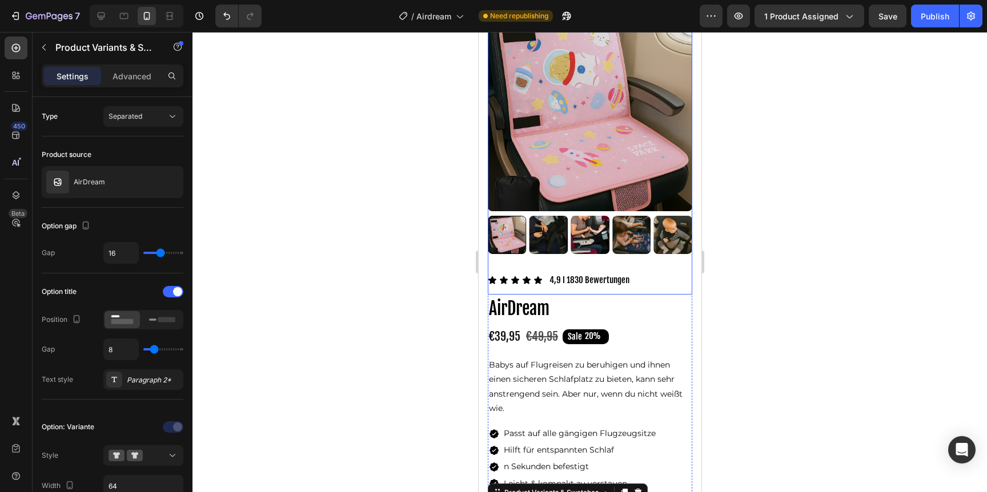
click at [631, 231] on img at bounding box center [631, 235] width 39 height 39
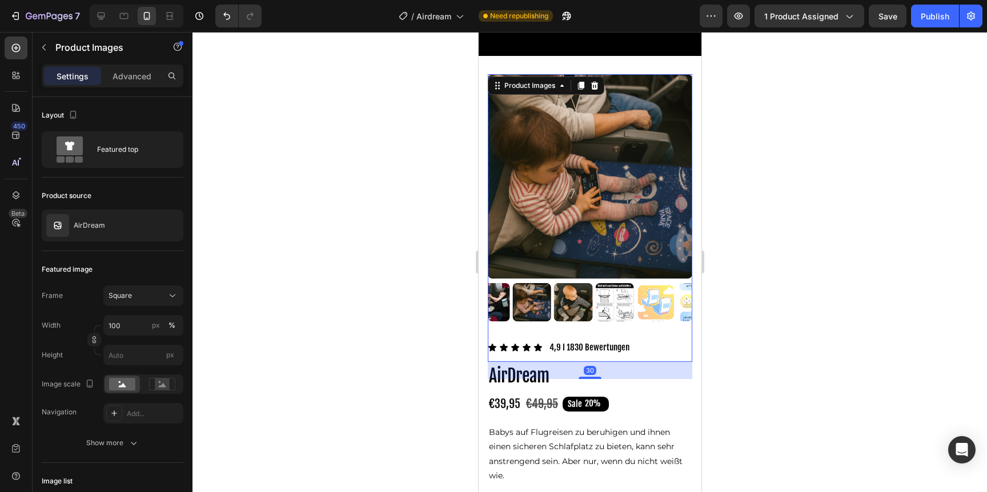
scroll to position [14, 0]
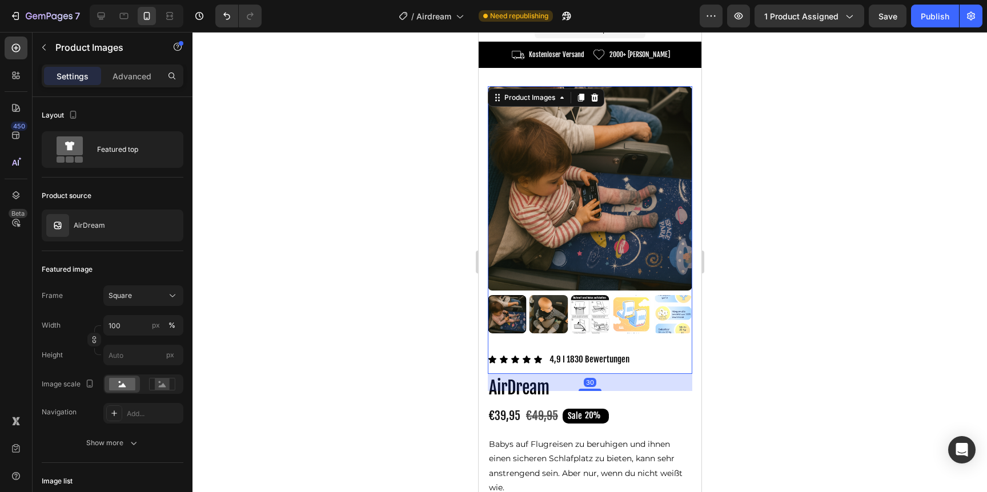
click at [601, 323] on img at bounding box center [589, 314] width 39 height 39
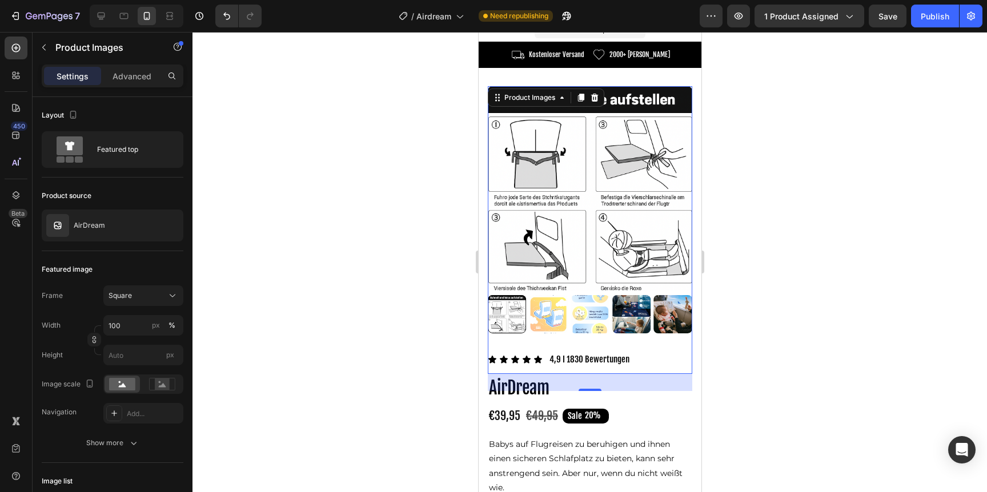
click at [780, 156] on div at bounding box center [589, 262] width 794 height 460
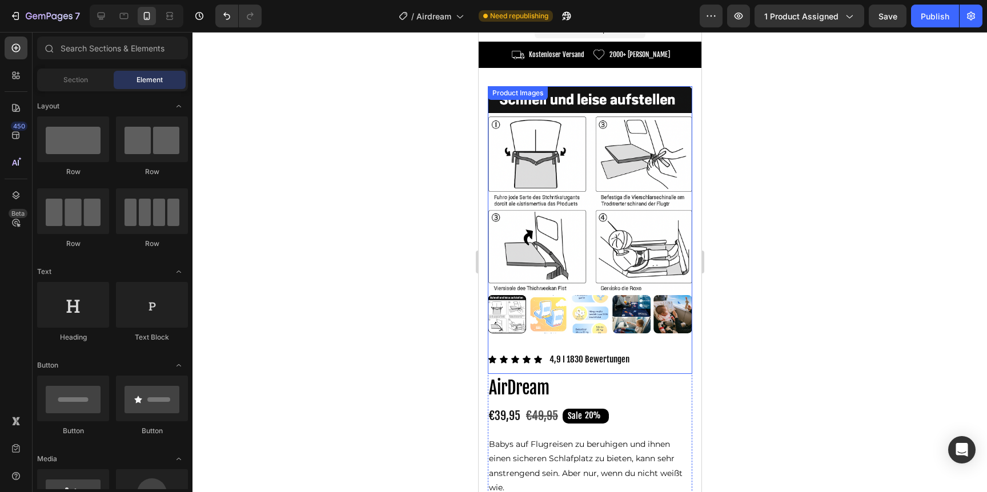
click at [566, 301] on img at bounding box center [548, 314] width 39 height 39
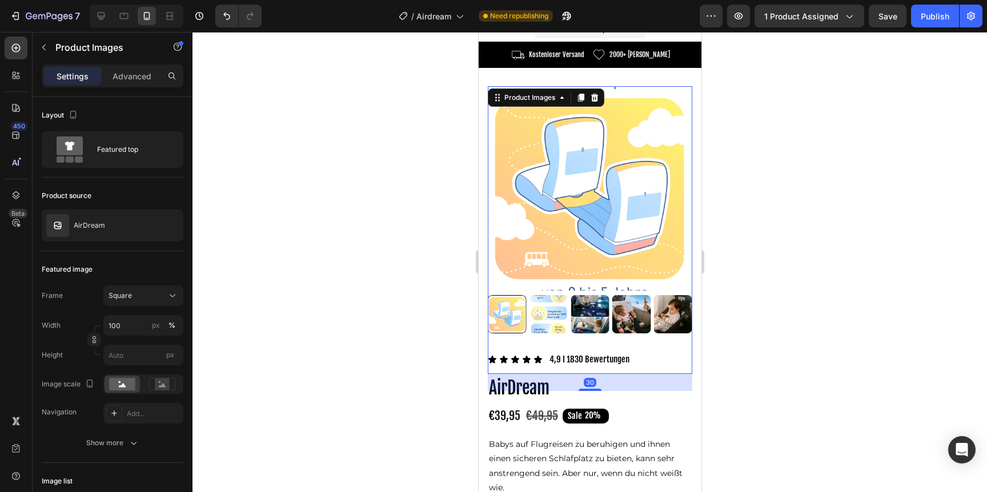
click at [790, 152] on div at bounding box center [589, 262] width 794 height 460
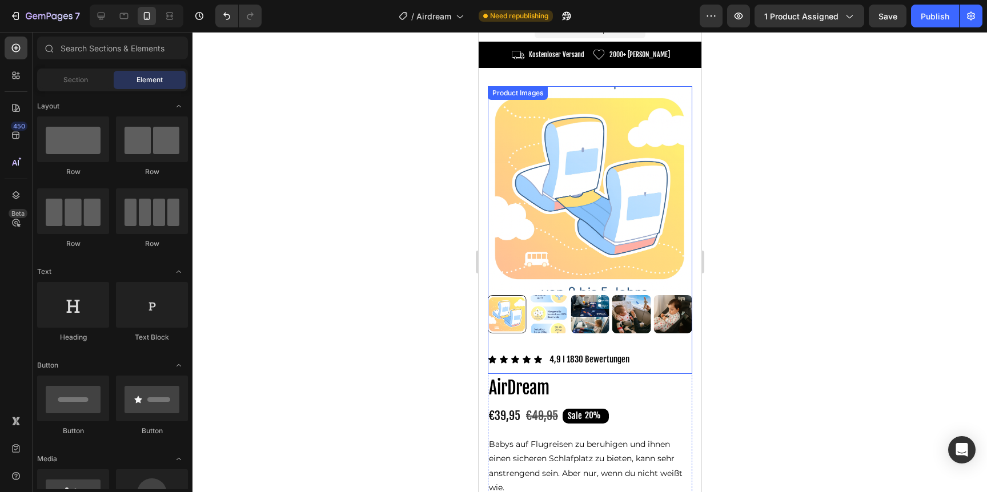
click at [543, 310] on img at bounding box center [548, 314] width 39 height 39
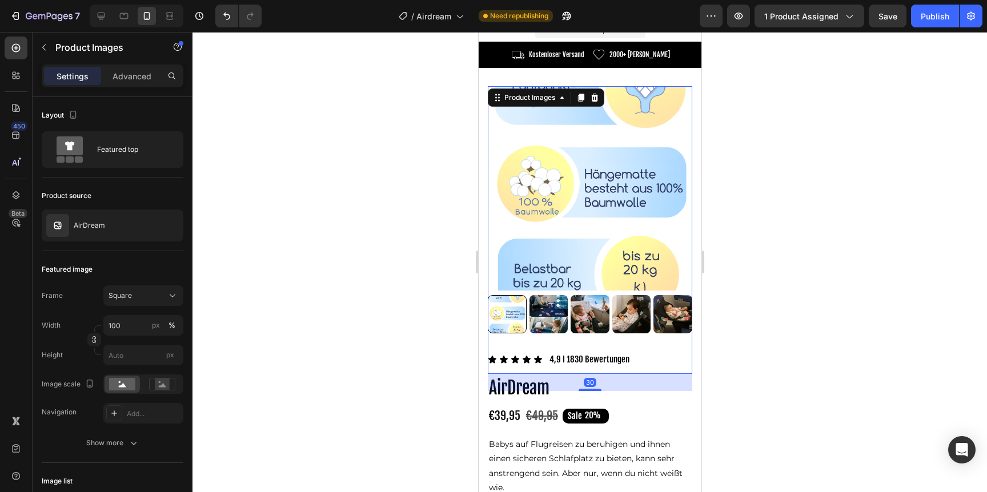
click at [720, 234] on div at bounding box center [589, 262] width 794 height 460
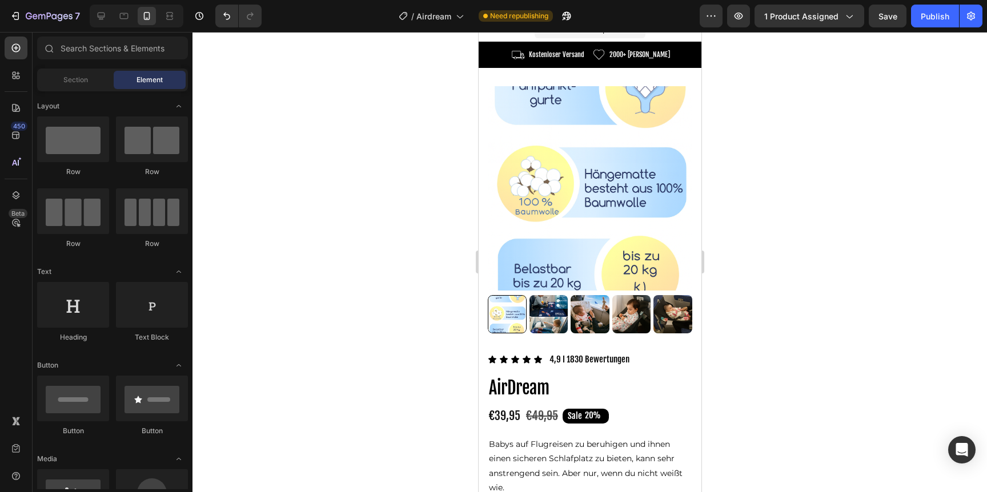
click at [639, 231] on img at bounding box center [589, 188] width 204 height 204
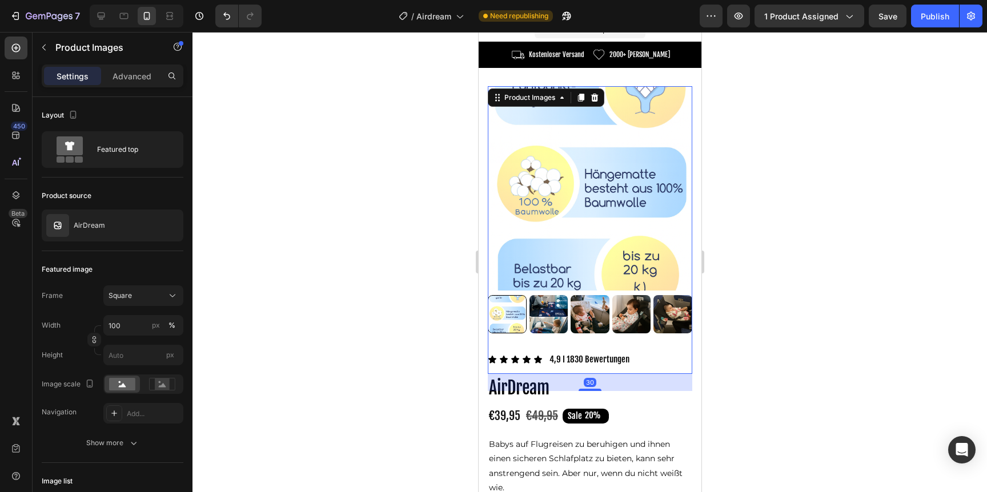
click at [754, 210] on div at bounding box center [589, 262] width 794 height 460
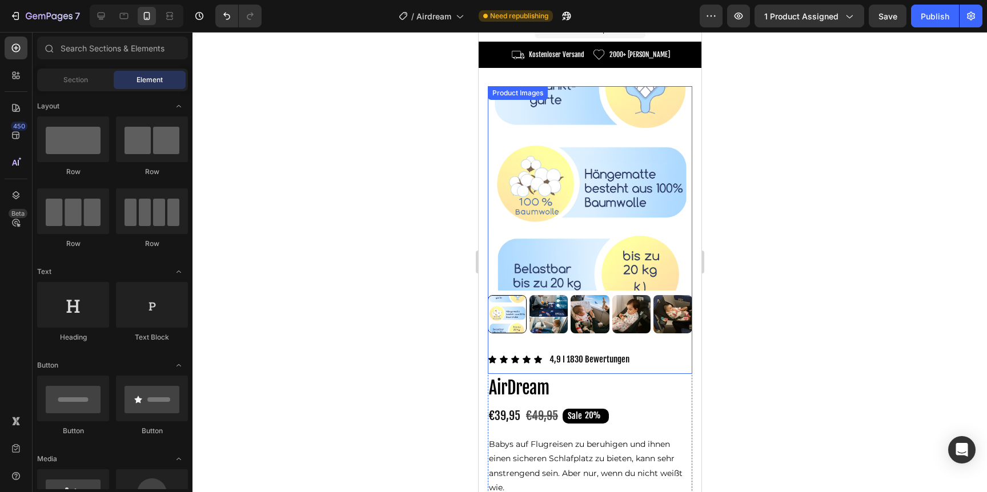
click at [561, 310] on img at bounding box center [548, 314] width 39 height 39
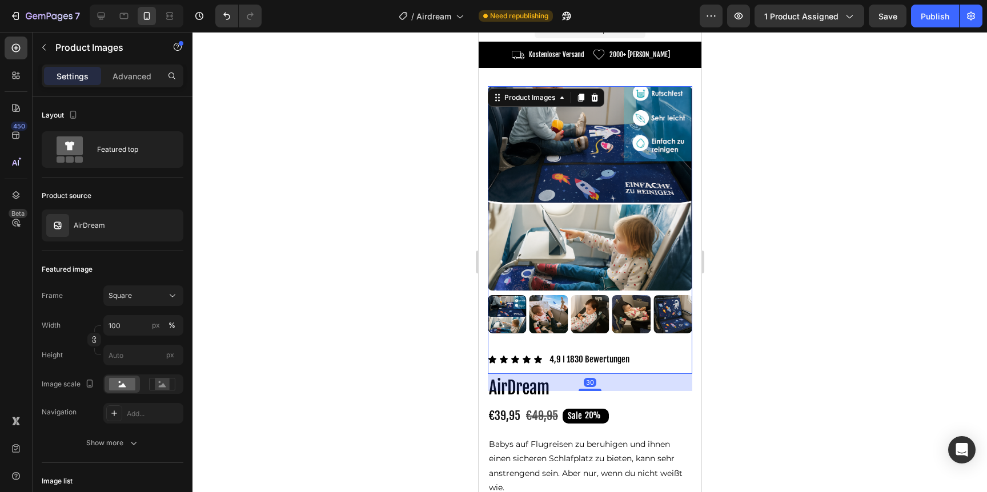
click at [733, 278] on div at bounding box center [589, 262] width 794 height 460
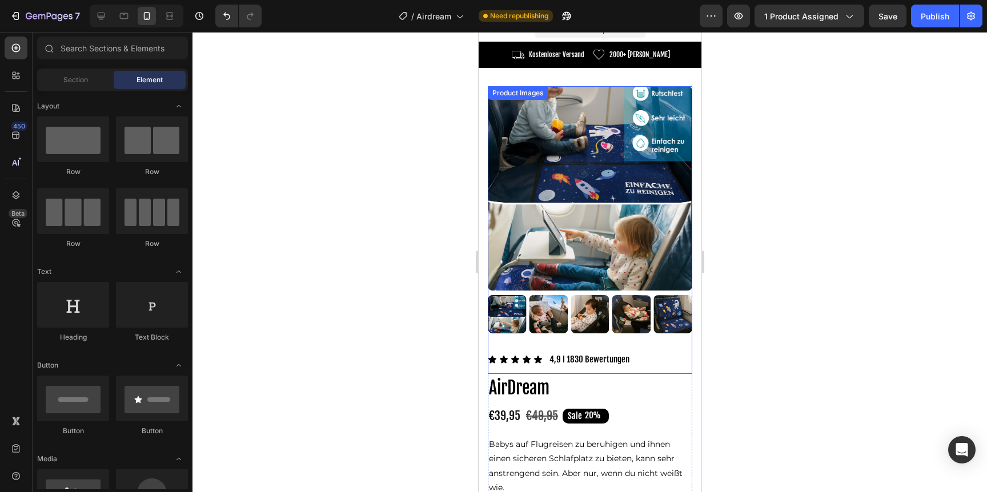
click at [587, 307] on img at bounding box center [589, 314] width 39 height 39
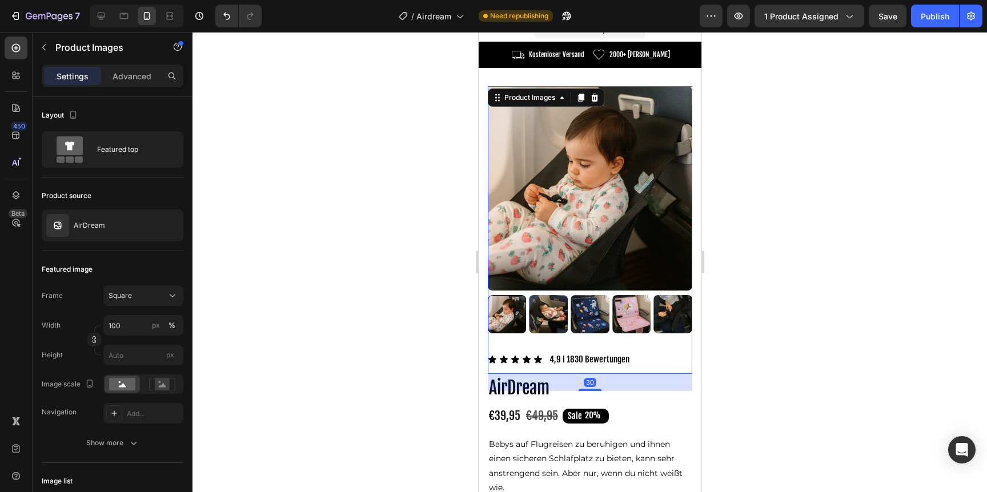
click at [585, 311] on img at bounding box center [589, 314] width 39 height 39
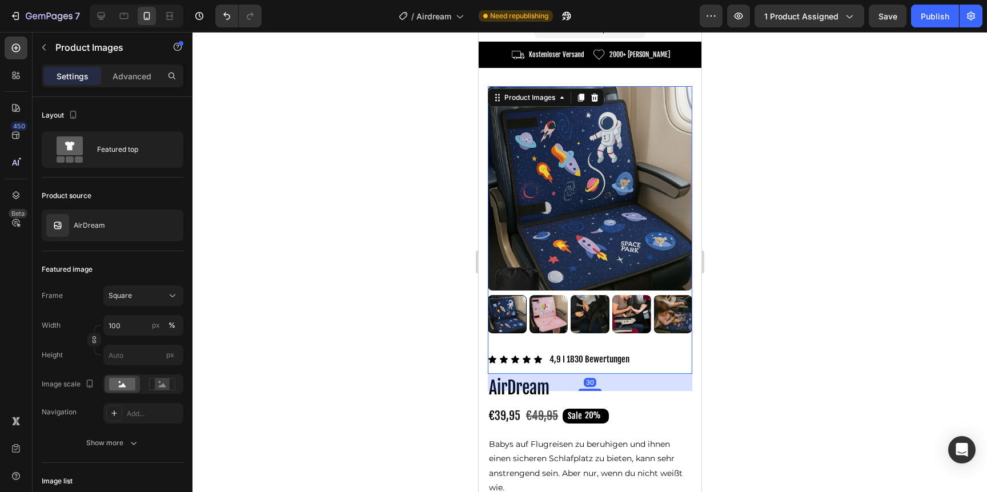
click at [585, 311] on div at bounding box center [589, 314] width 204 height 39
click at [585, 311] on img at bounding box center [589, 314] width 39 height 39
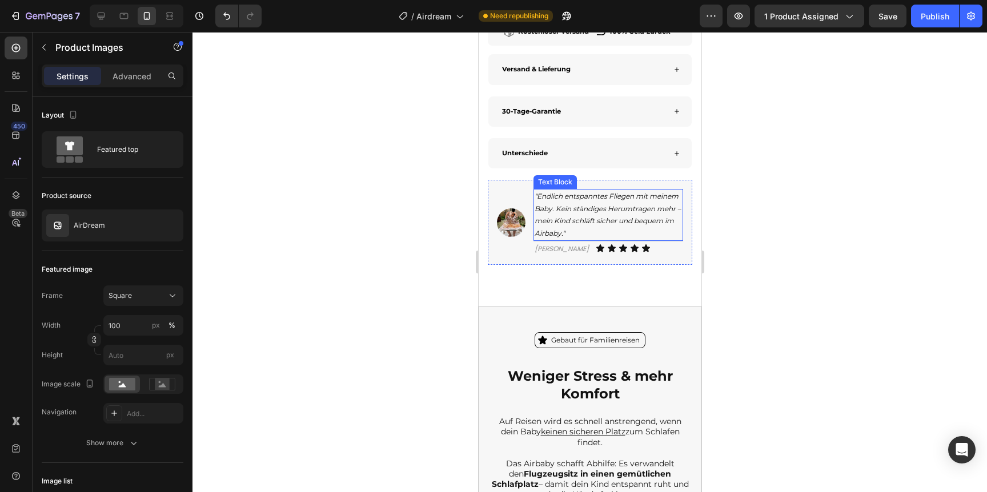
scroll to position [767, 0]
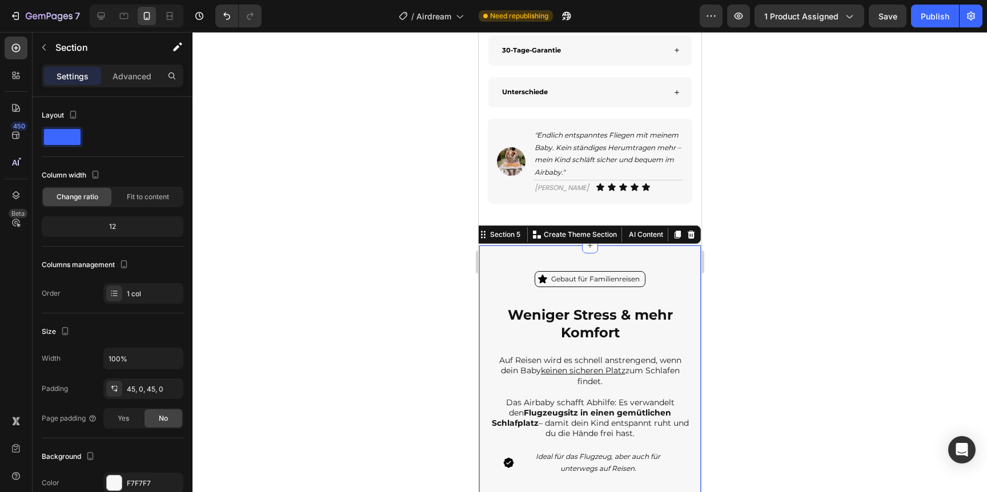
click at [633, 256] on div "Icon Gebaut für Familienreisen Text Block Row Weniger Stress & mehr Komfort Hea…" at bounding box center [589, 374] width 223 height 258
click at [509, 158] on img at bounding box center [510, 161] width 29 height 29
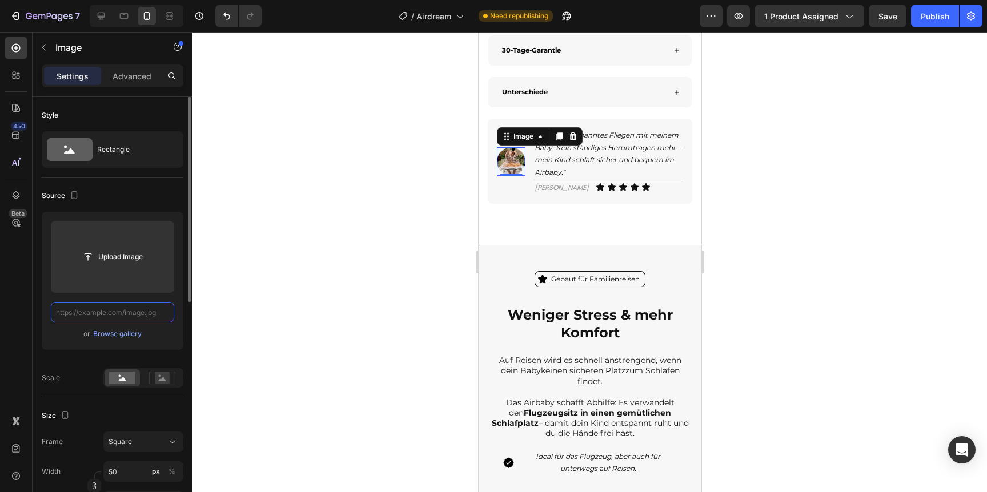
scroll to position [0, 0]
paste input "[URL][DOMAIN_NAME]"
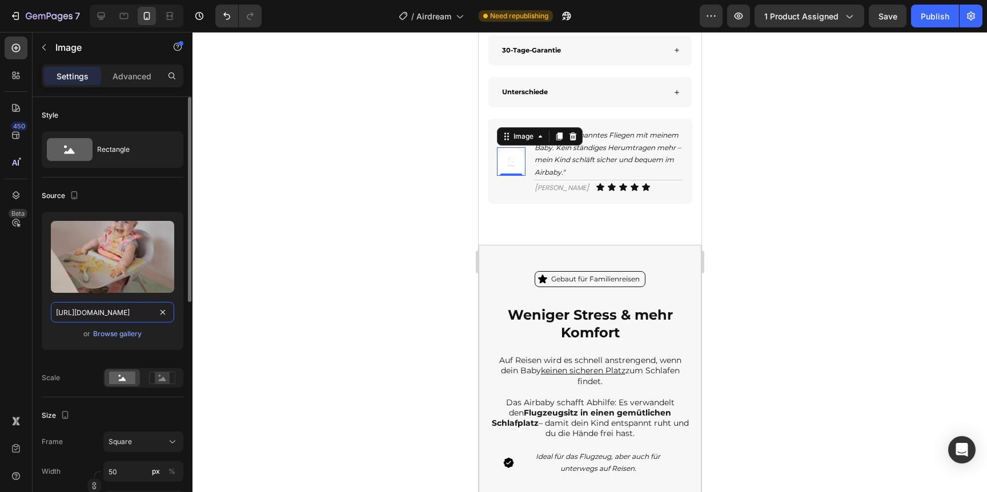
scroll to position [0, 332]
type input "[URL][DOMAIN_NAME]"
click at [250, 263] on div at bounding box center [589, 262] width 794 height 460
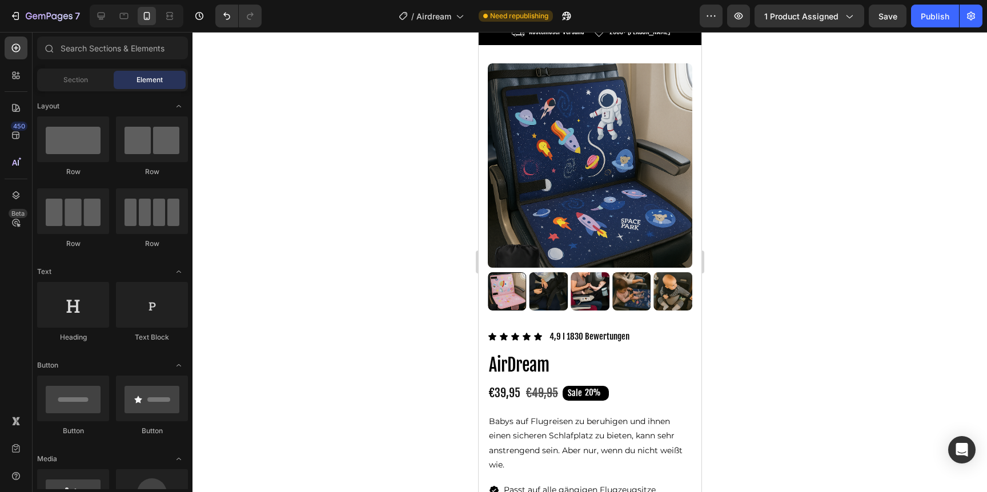
scroll to position [35, 0]
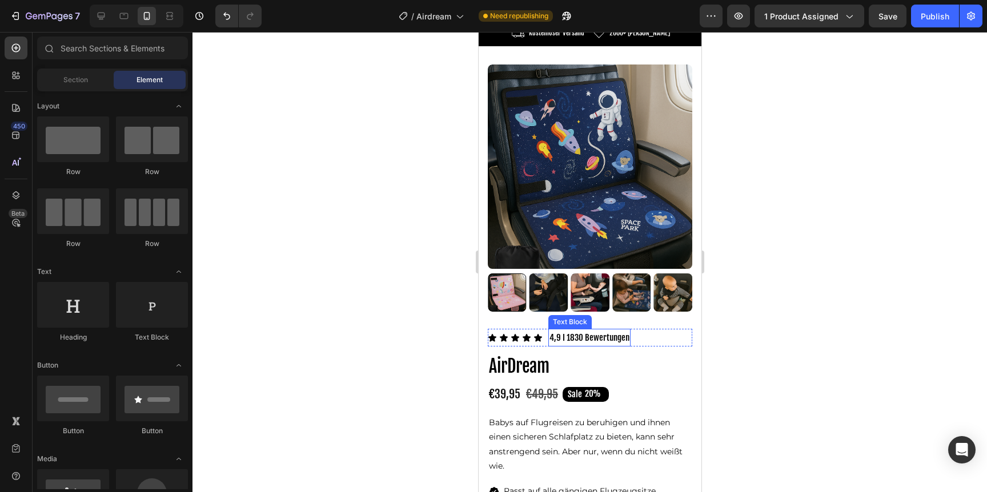
click at [620, 302] on img at bounding box center [631, 293] width 39 height 39
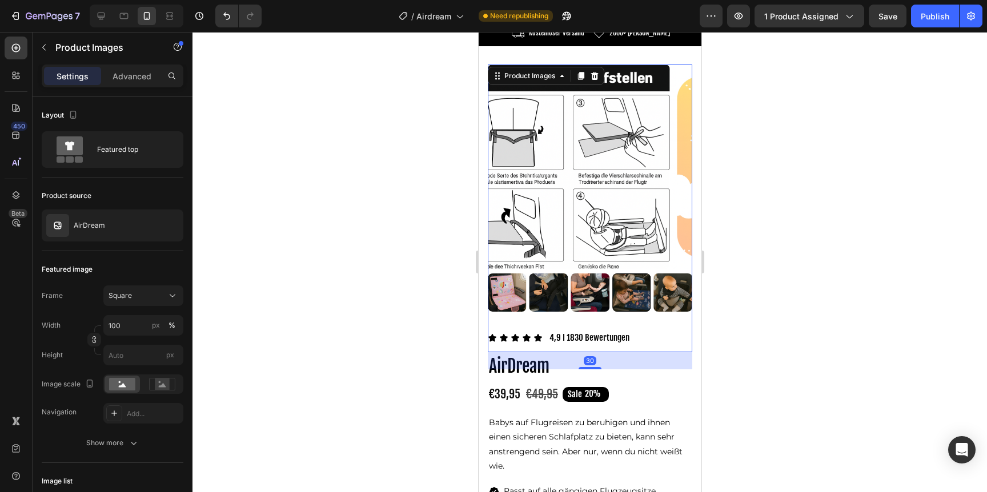
click at [630, 295] on div at bounding box center [589, 293] width 204 height 39
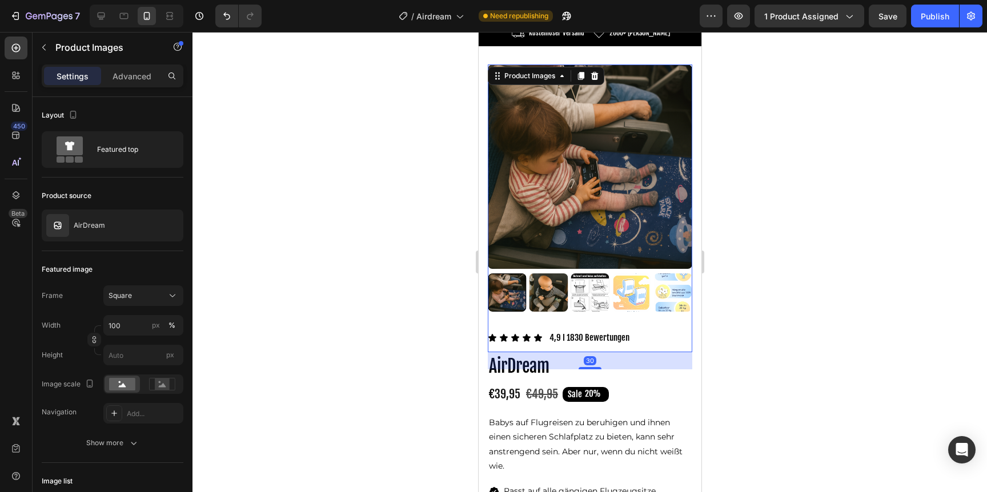
click at [602, 290] on img at bounding box center [589, 293] width 39 height 39
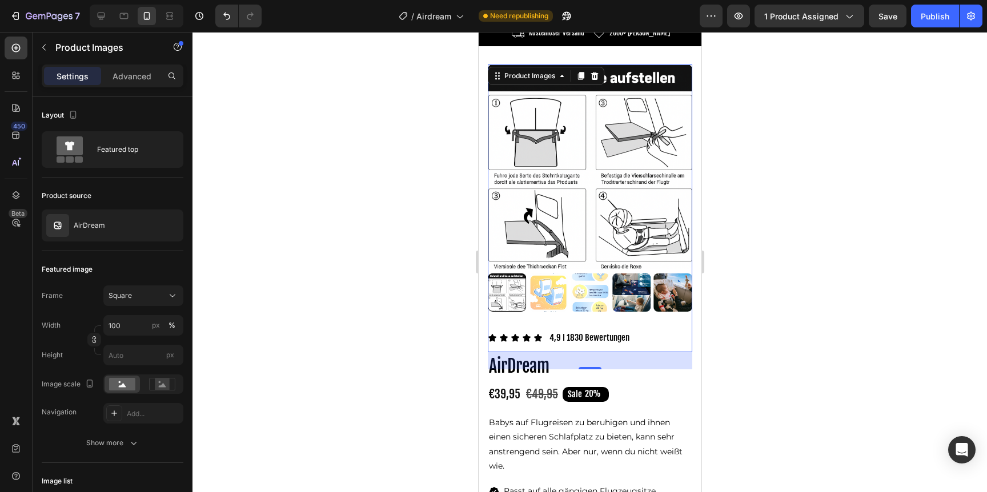
click at [552, 295] on img at bounding box center [548, 293] width 39 height 39
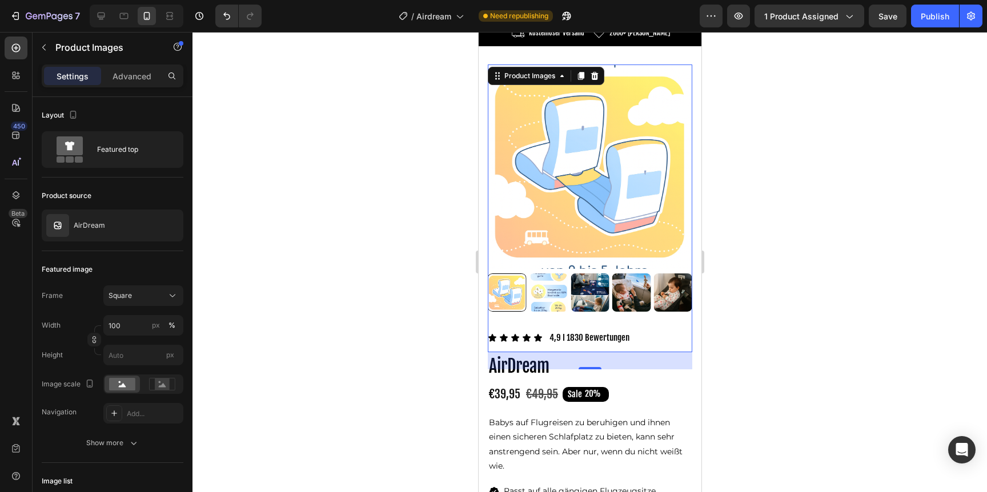
click at [570, 295] on img at bounding box center [589, 293] width 39 height 39
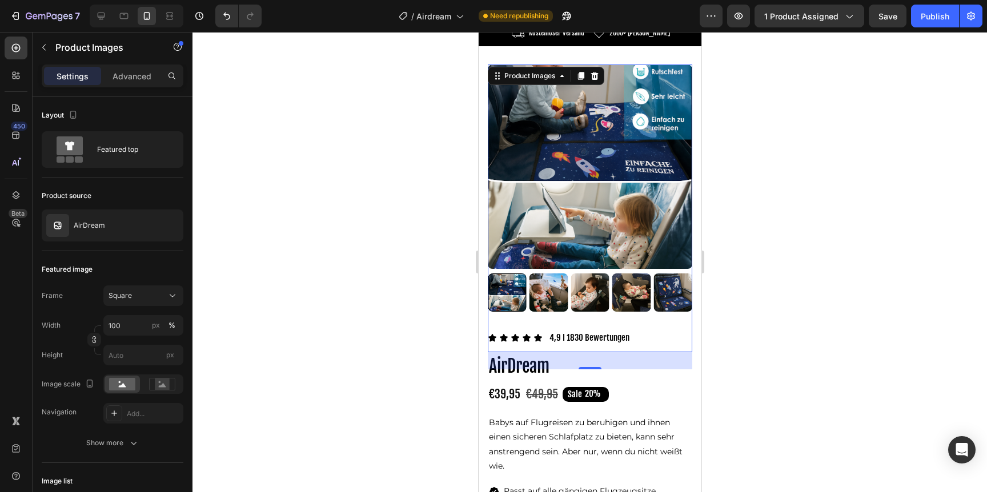
click at [578, 291] on div at bounding box center [589, 293] width 204 height 39
click at [578, 291] on img at bounding box center [589, 293] width 39 height 39
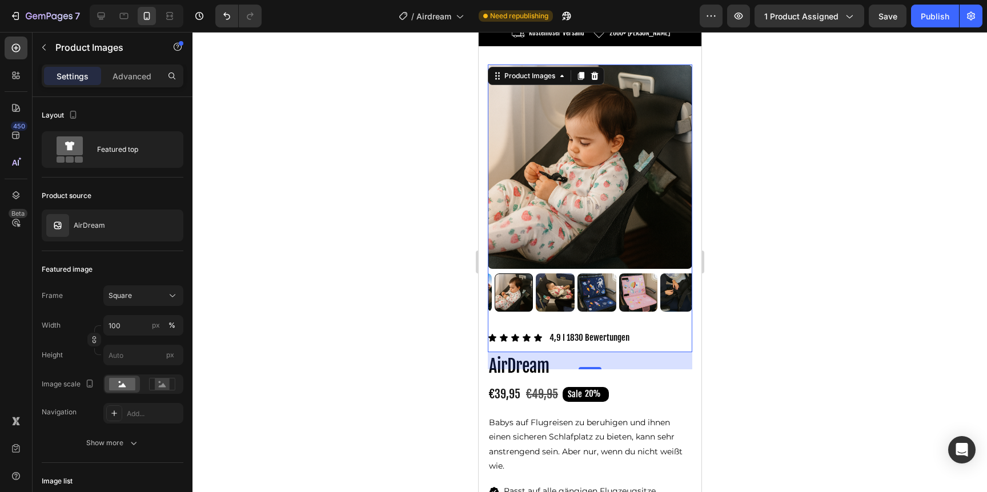
click at [581, 290] on div at bounding box center [589, 293] width 204 height 39
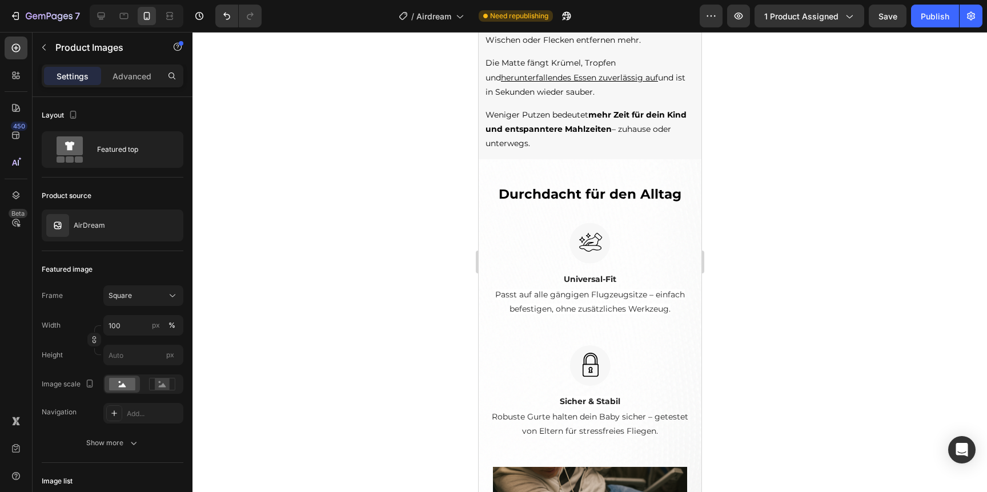
scroll to position [1556, 0]
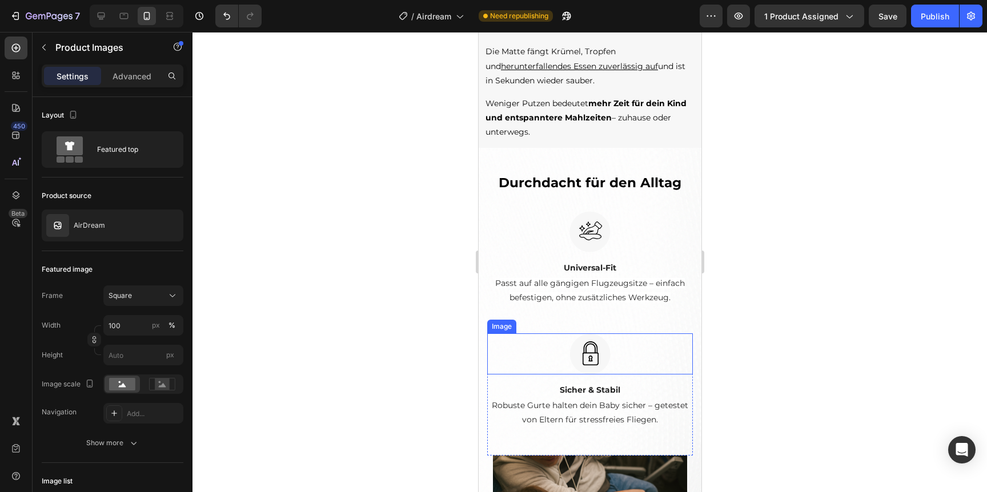
click at [587, 351] on img at bounding box center [589, 354] width 41 height 41
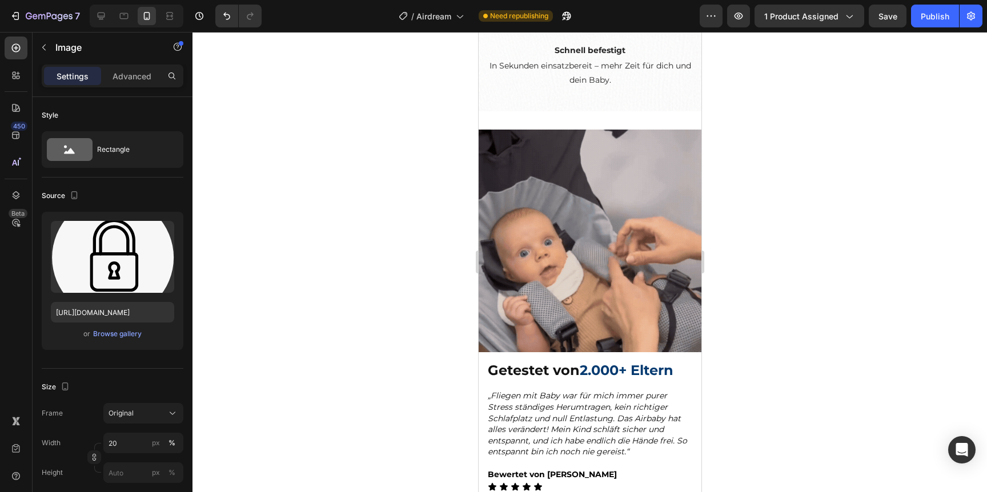
scroll to position [2362, 0]
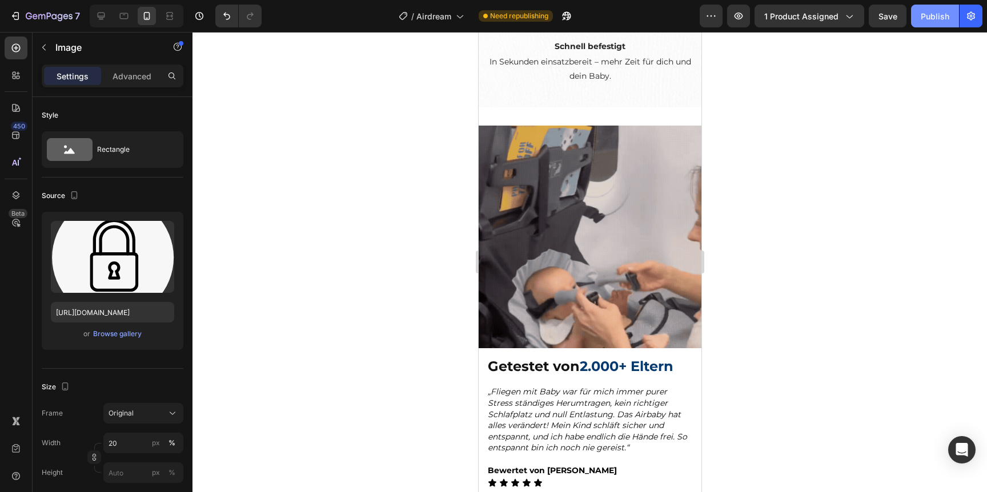
click at [940, 9] on button "Publish" at bounding box center [935, 16] width 48 height 23
